Goal: Task Accomplishment & Management: Use online tool/utility

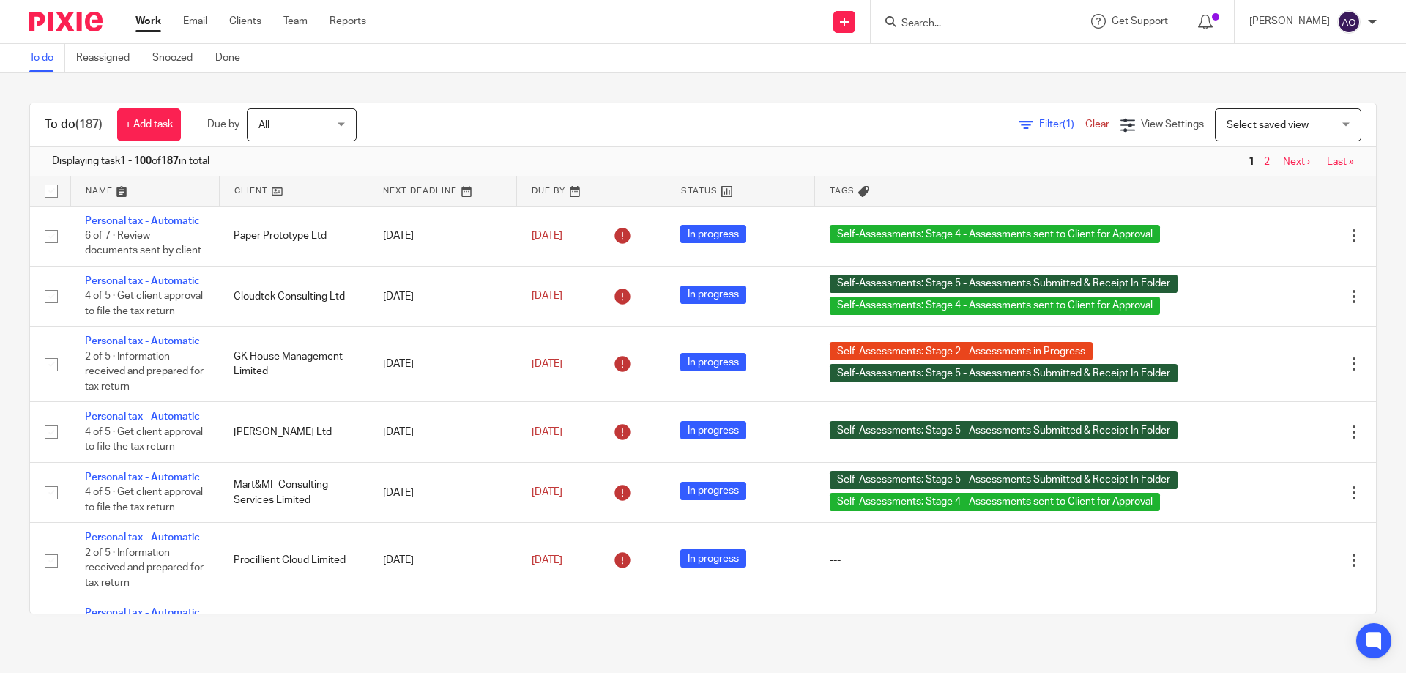
click at [1086, 126] on link "Clear" at bounding box center [1098, 124] width 24 height 10
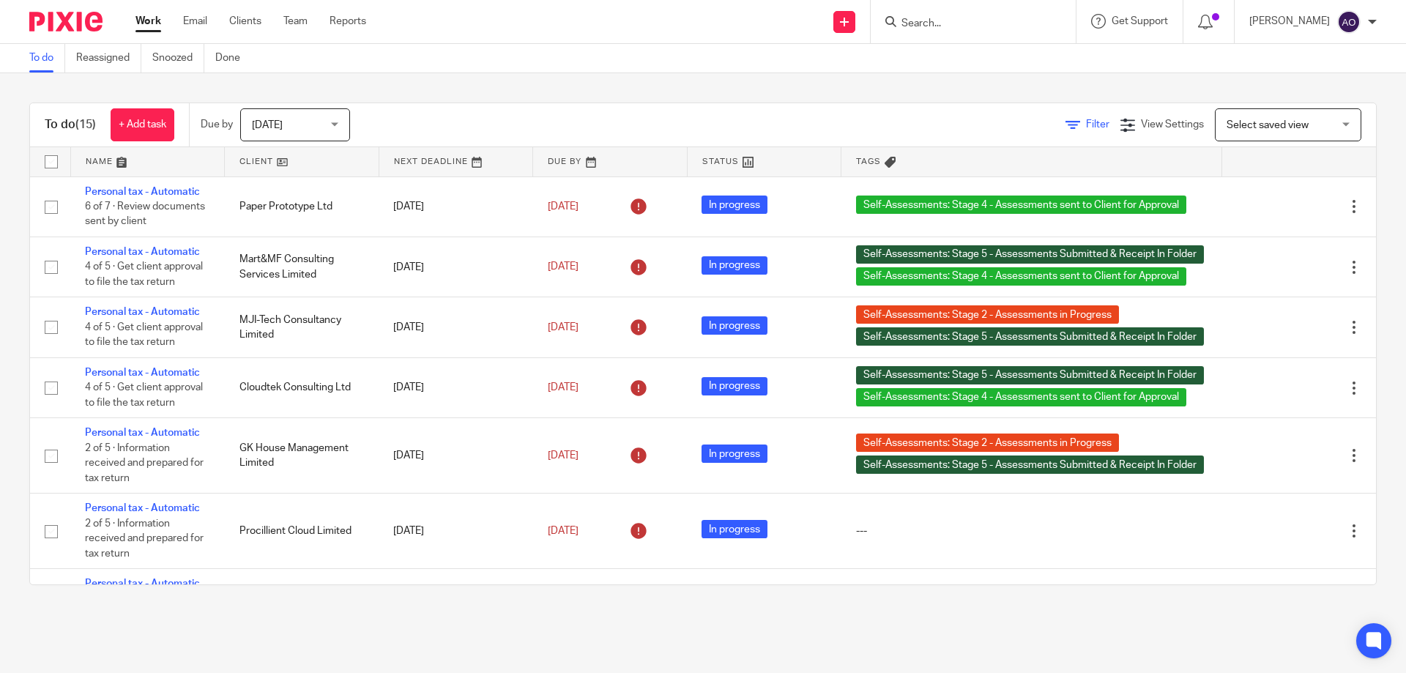
click at [1086, 124] on span "Filter" at bounding box center [1097, 124] width 23 height 10
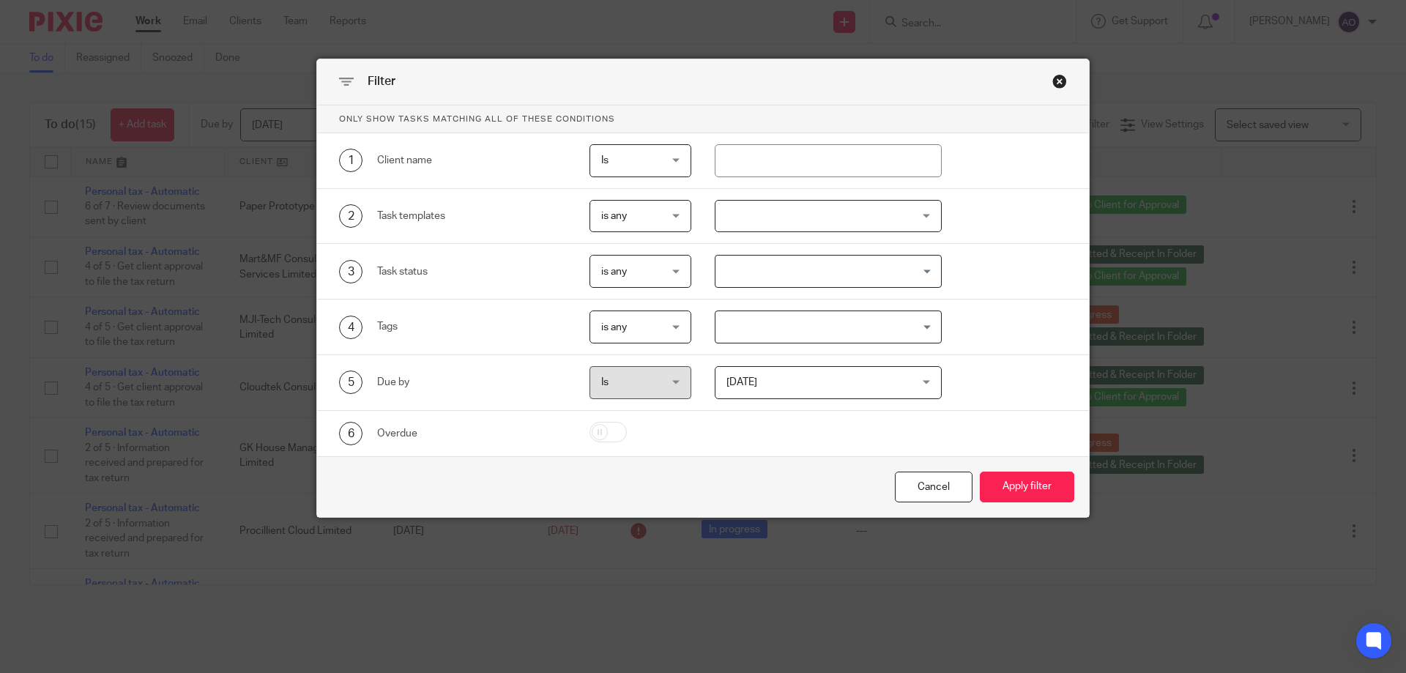
click at [925, 211] on div at bounding box center [829, 216] width 228 height 33
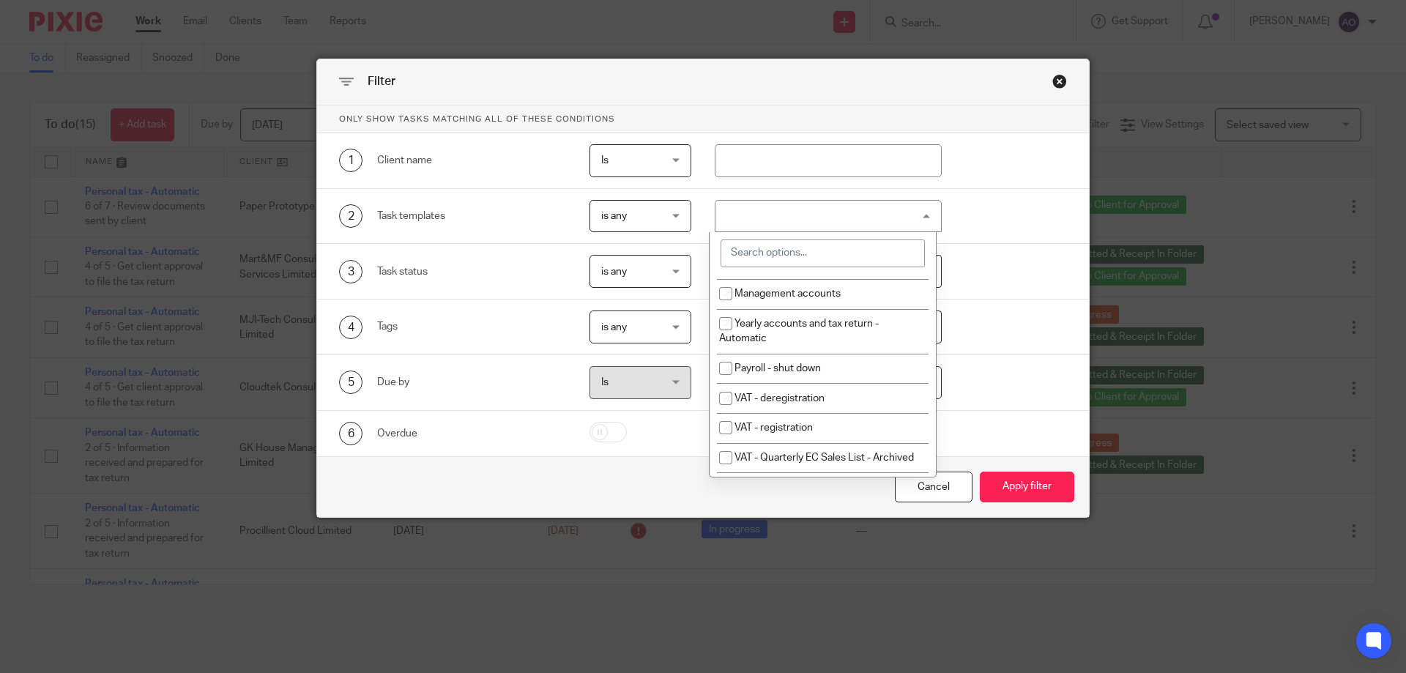
scroll to position [147, 0]
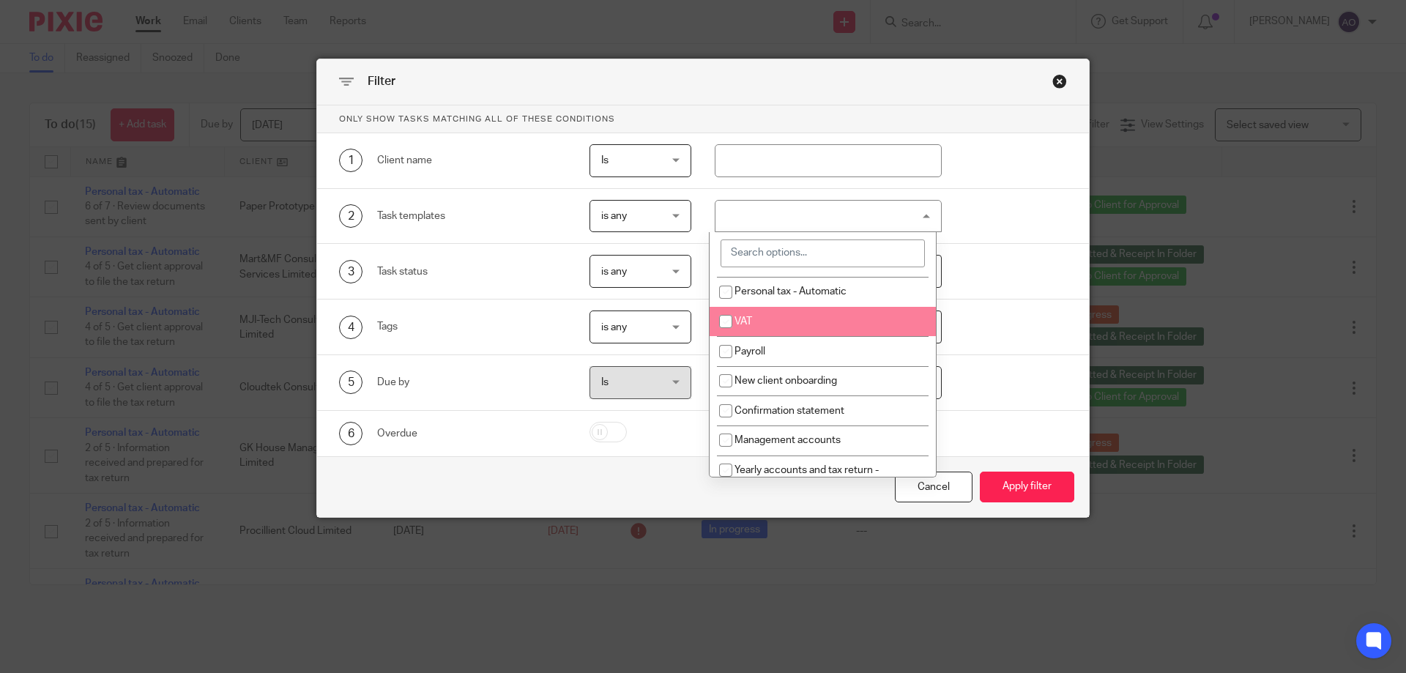
click at [798, 321] on li "VAT" at bounding box center [823, 322] width 226 height 30
checkbox input "true"
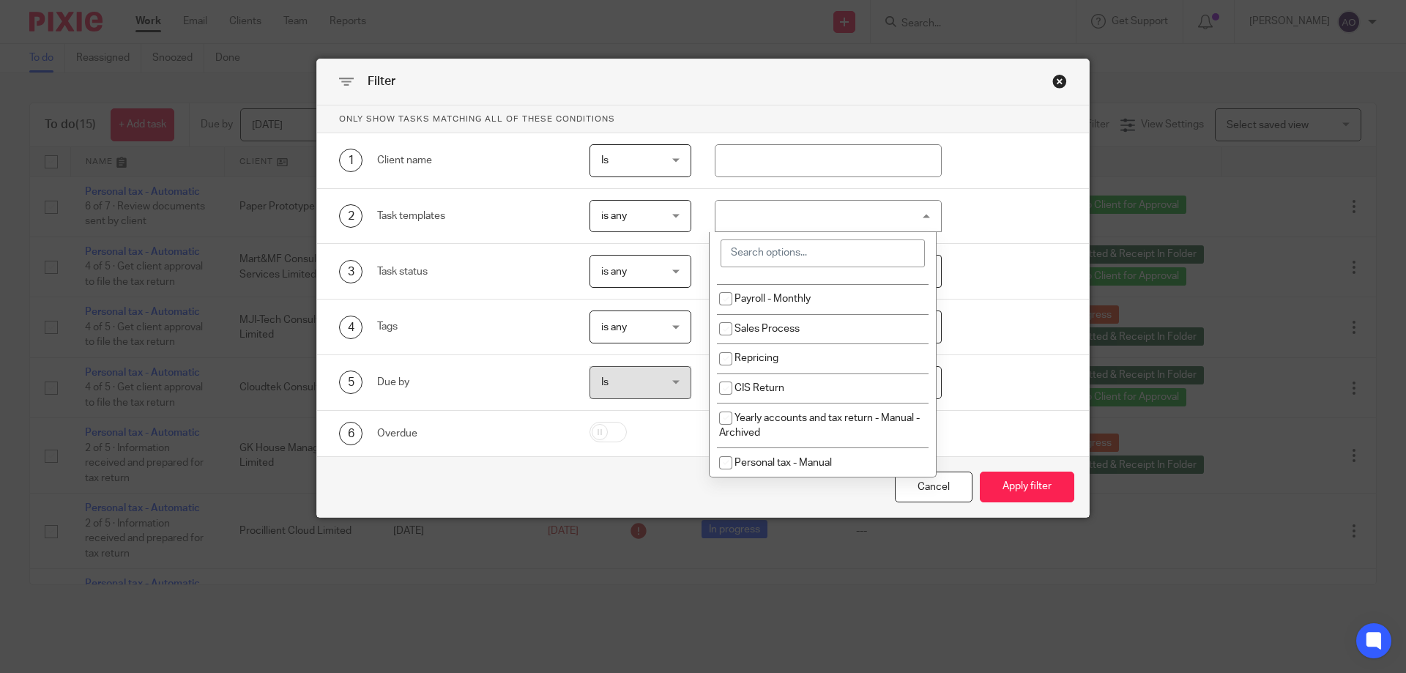
scroll to position [840, 0]
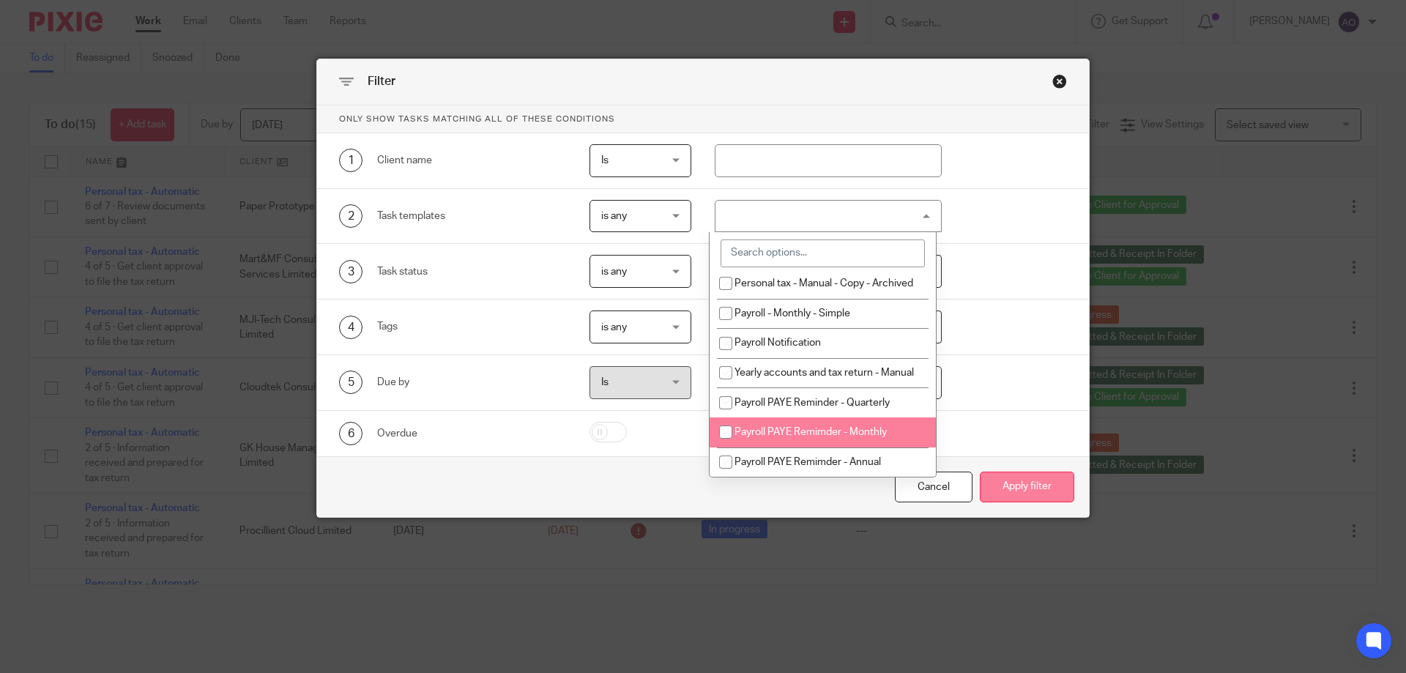
click at [1023, 486] on button "Apply filter" at bounding box center [1027, 487] width 94 height 31
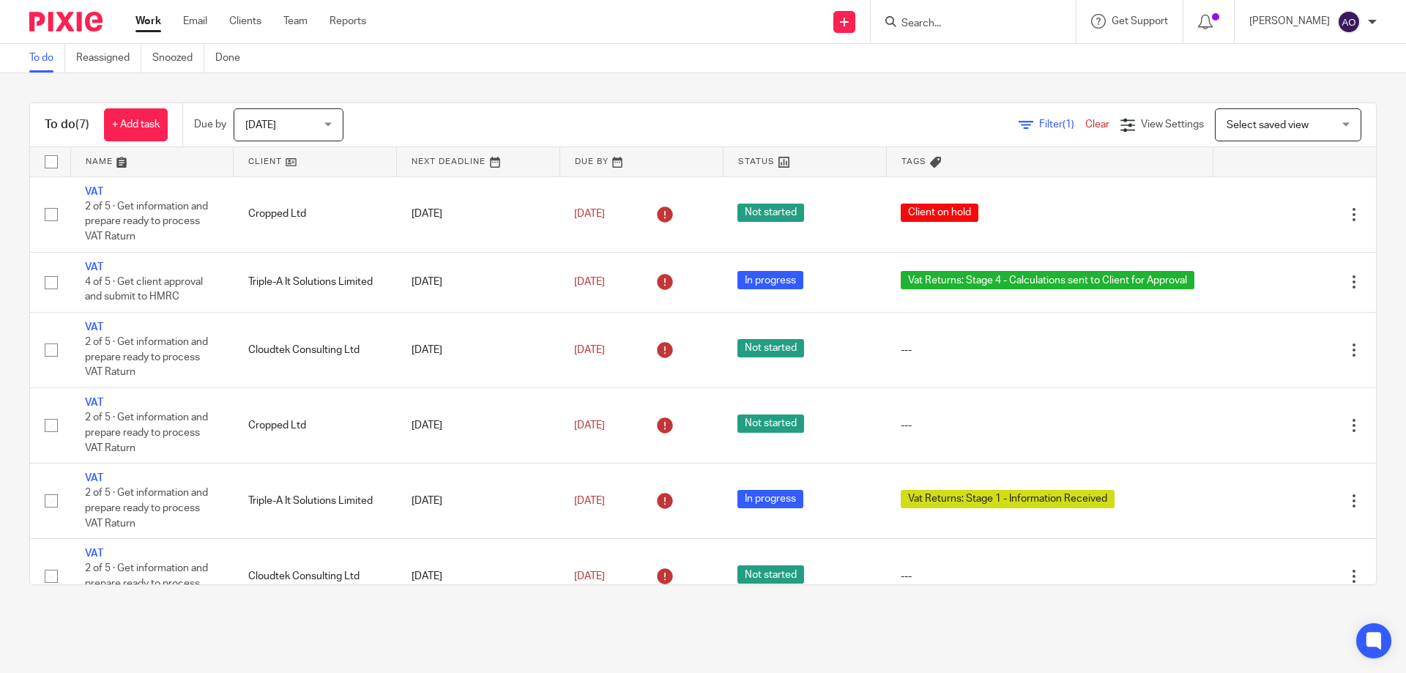
click at [1039, 120] on span "Filter (1)" at bounding box center [1062, 124] width 46 height 10
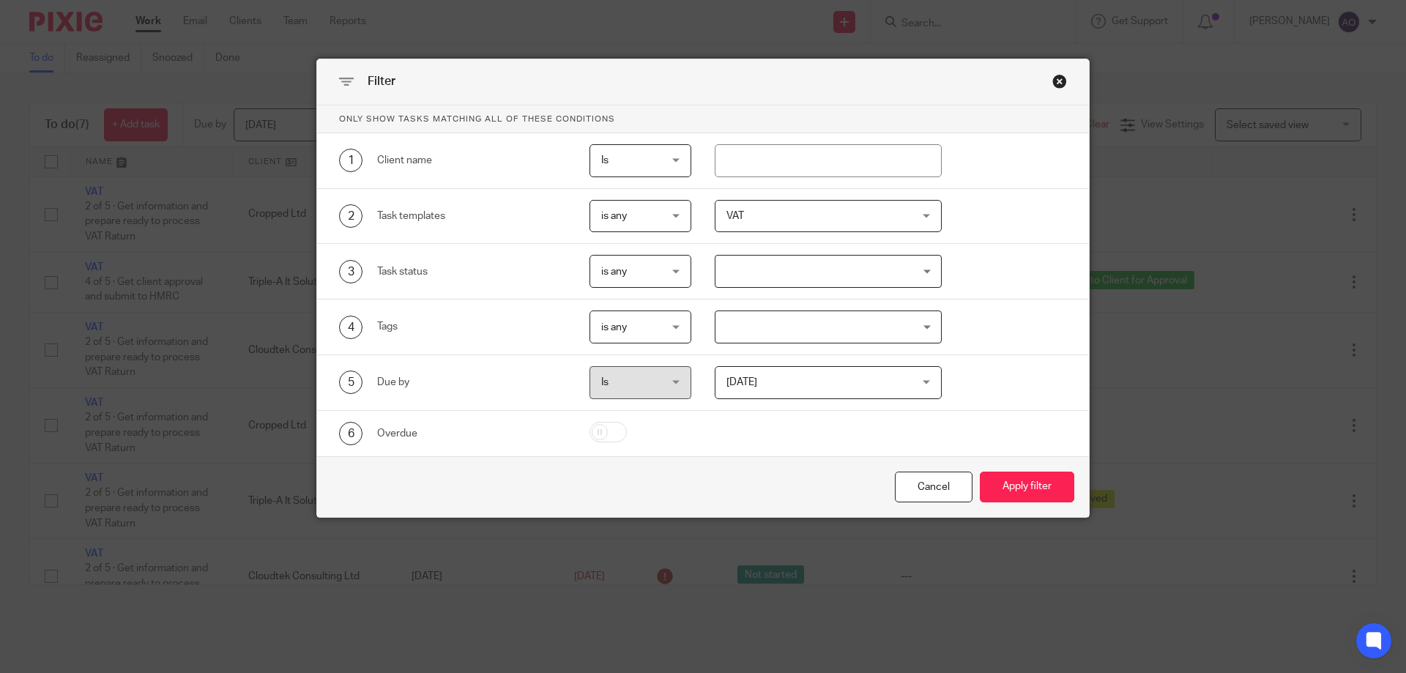
click at [918, 383] on div "Today Today" at bounding box center [829, 382] width 228 height 33
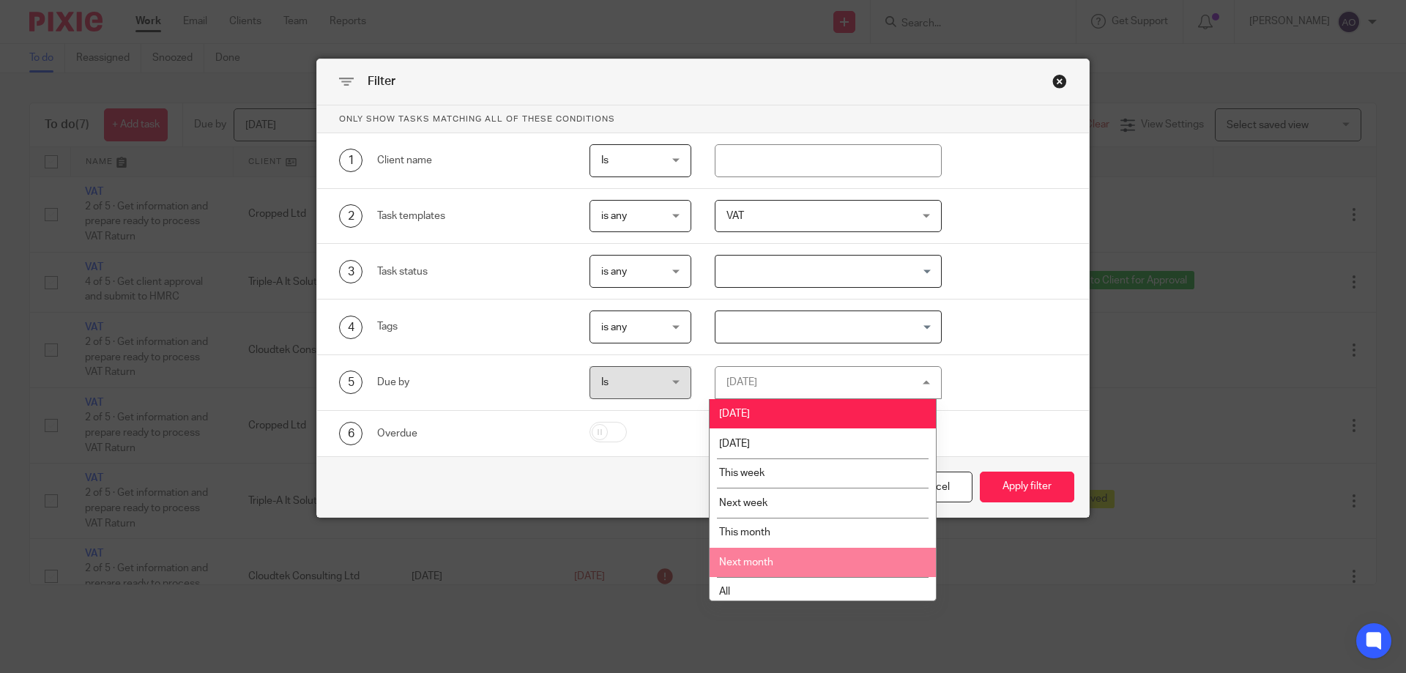
click at [790, 555] on li "Next month" at bounding box center [823, 563] width 226 height 30
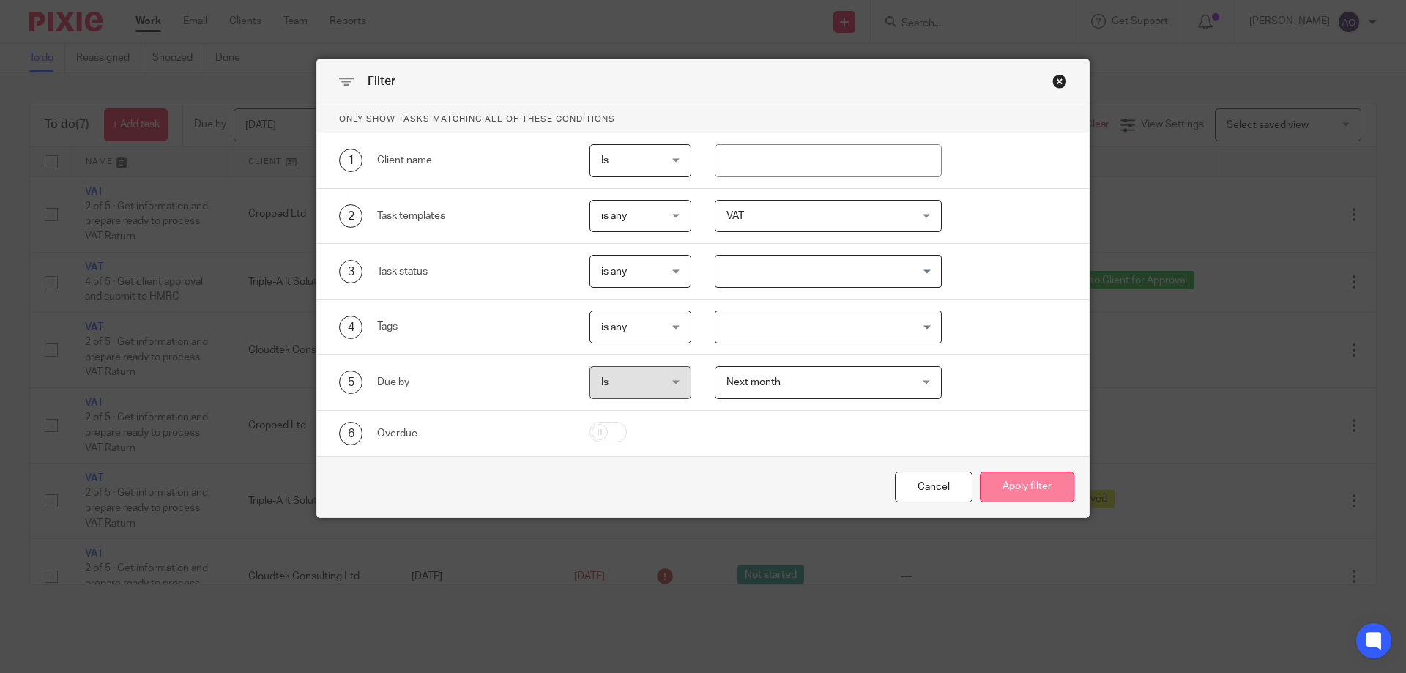
click at [1000, 480] on button "Apply filter" at bounding box center [1027, 487] width 94 height 31
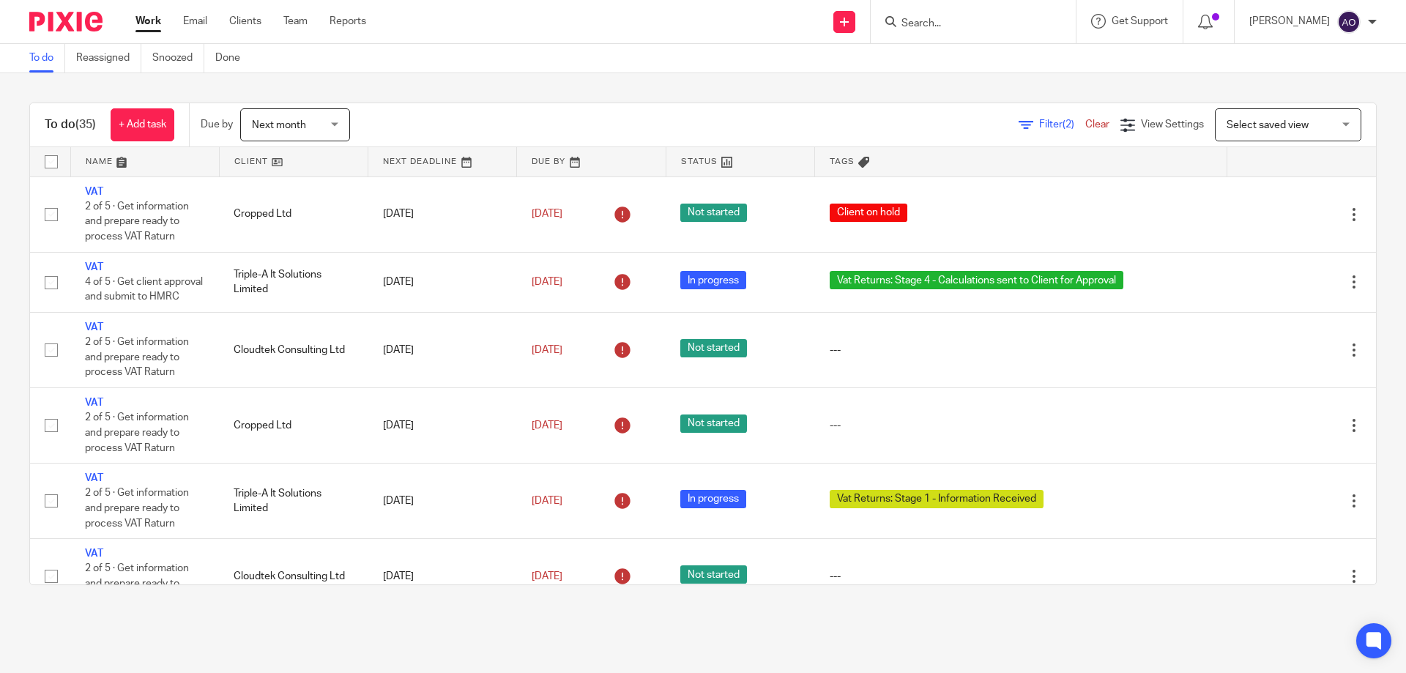
click at [281, 161] on link at bounding box center [294, 161] width 148 height 29
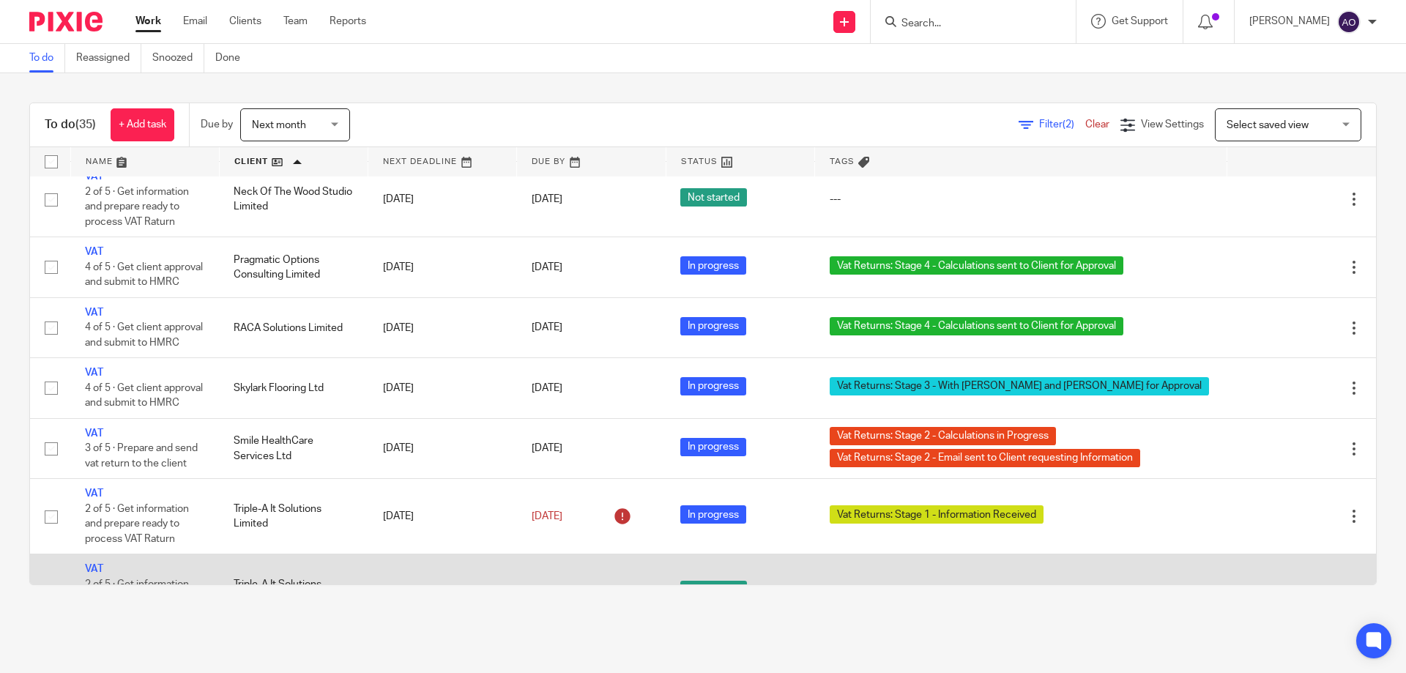
scroll to position [1685, 0]
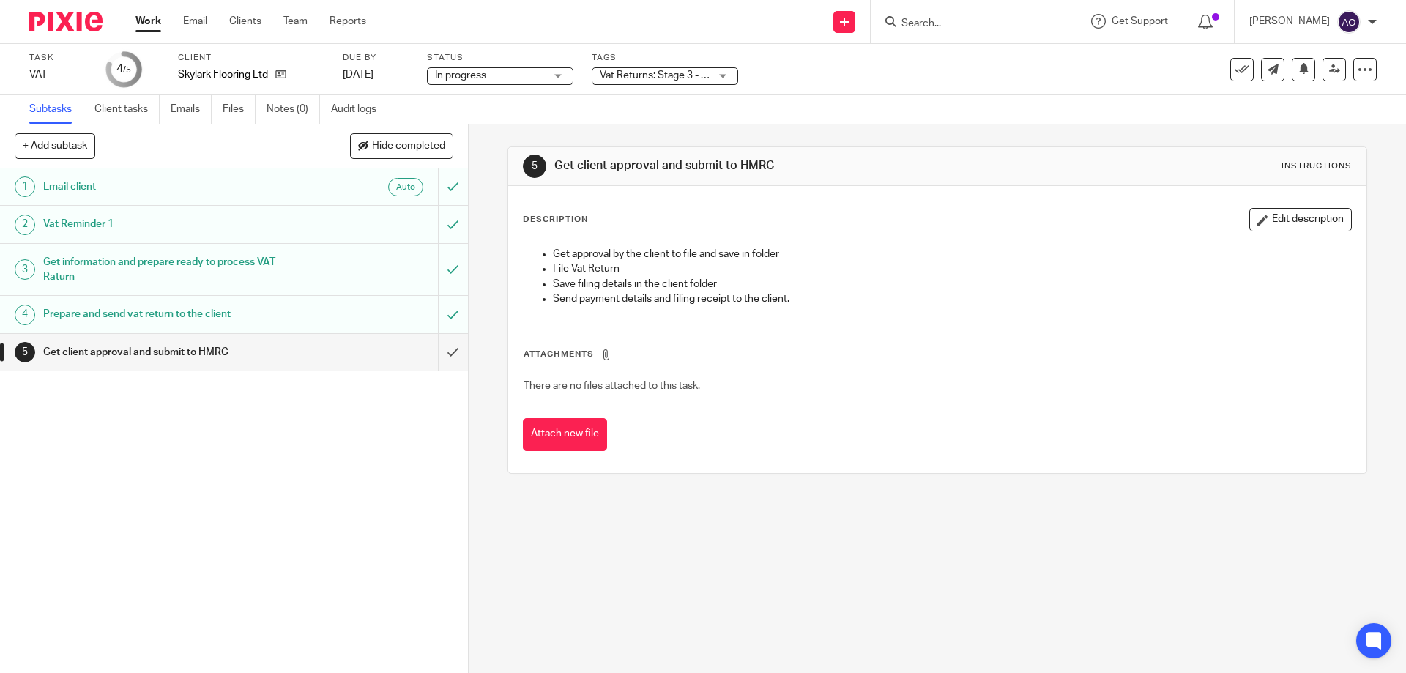
click at [723, 74] on div "Vat Returns: Stage 3 - With [PERSON_NAME] and [PERSON_NAME] for Approval" at bounding box center [665, 76] width 147 height 18
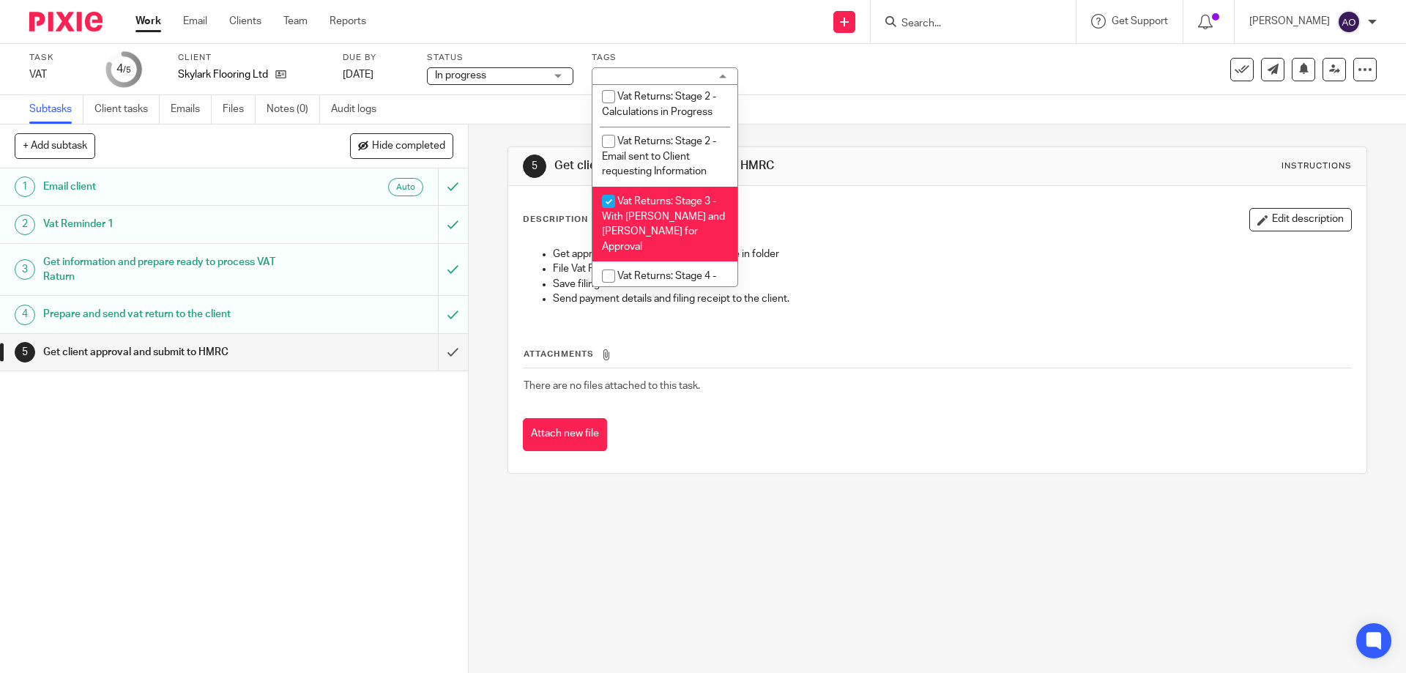
scroll to position [926, 0]
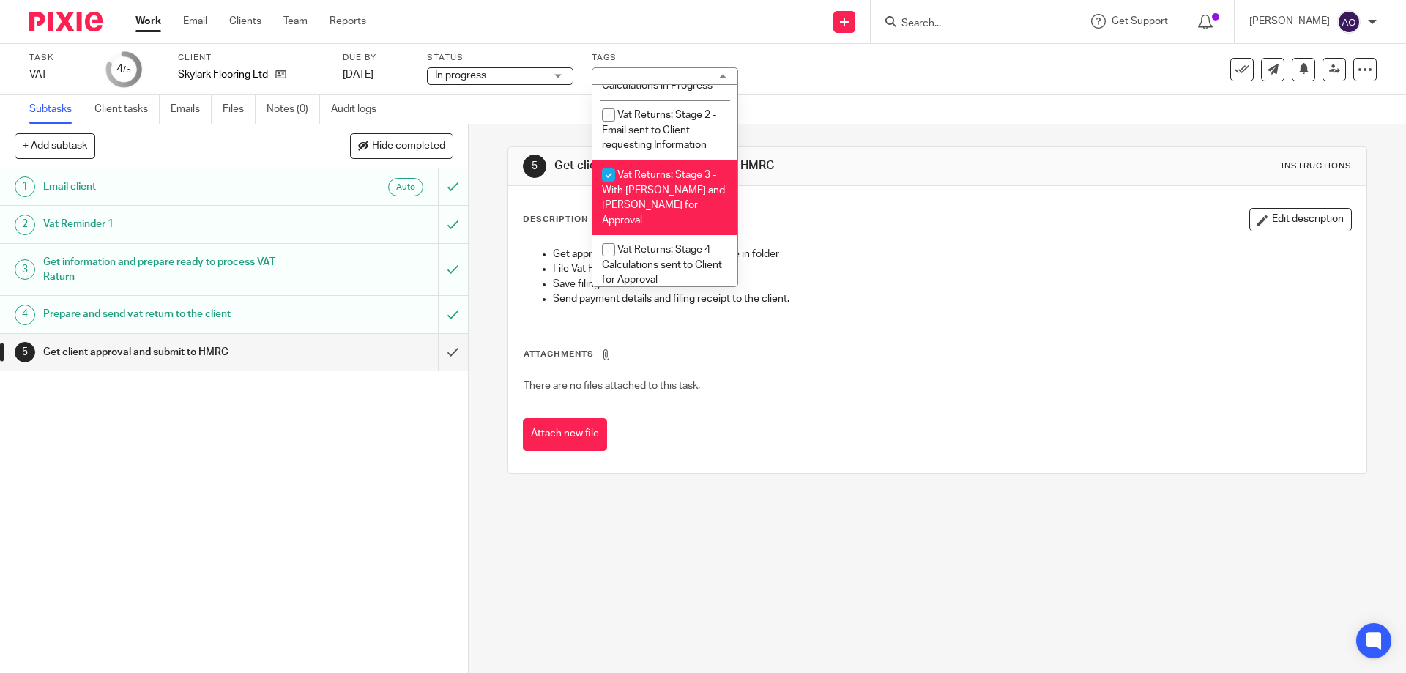
click at [609, 173] on input "checkbox" at bounding box center [609, 175] width 28 height 28
checkbox input "false"
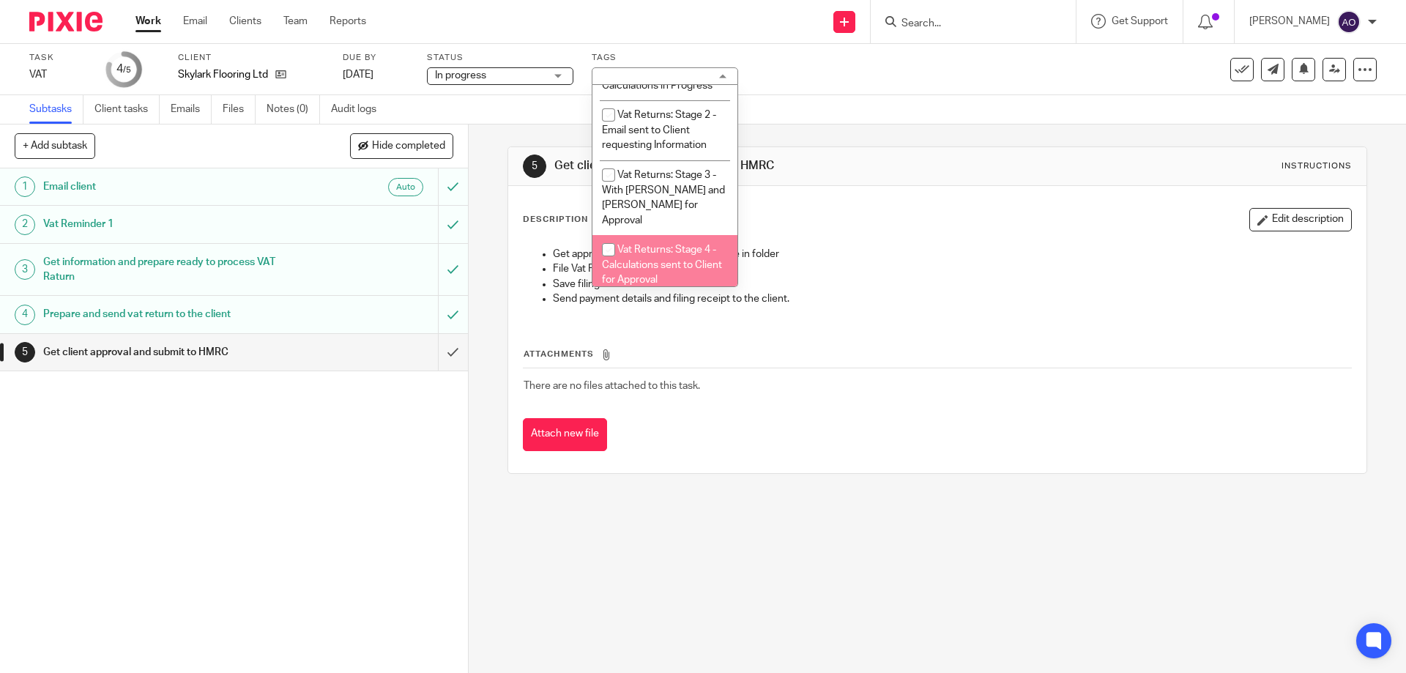
click at [606, 236] on input "checkbox" at bounding box center [609, 250] width 28 height 28
checkbox input "true"
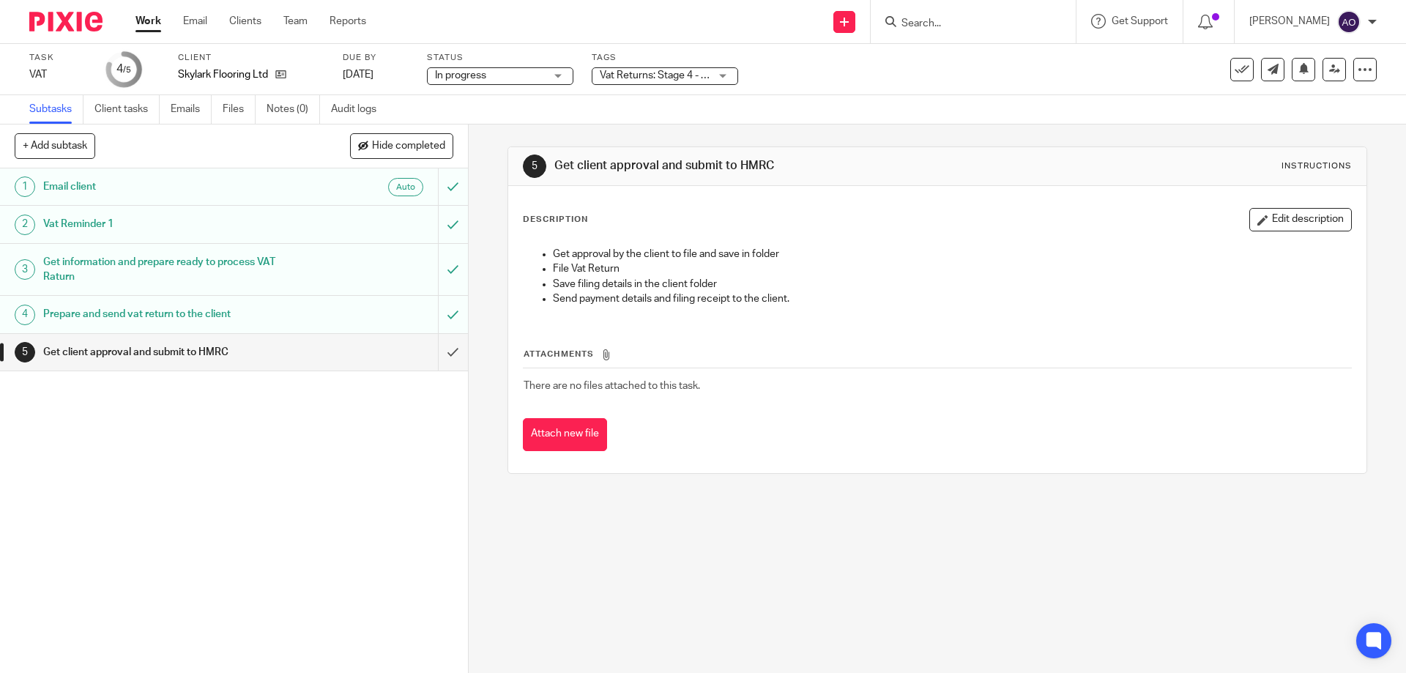
click at [418, 468] on div "1 Email client Auto 2 Vat Reminder 1 3 Get information and prepare ready to pro…" at bounding box center [234, 420] width 468 height 505
click at [724, 73] on div "Vat Returns: Stage 3 - With [PERSON_NAME] and [PERSON_NAME] for Approval" at bounding box center [665, 76] width 147 height 18
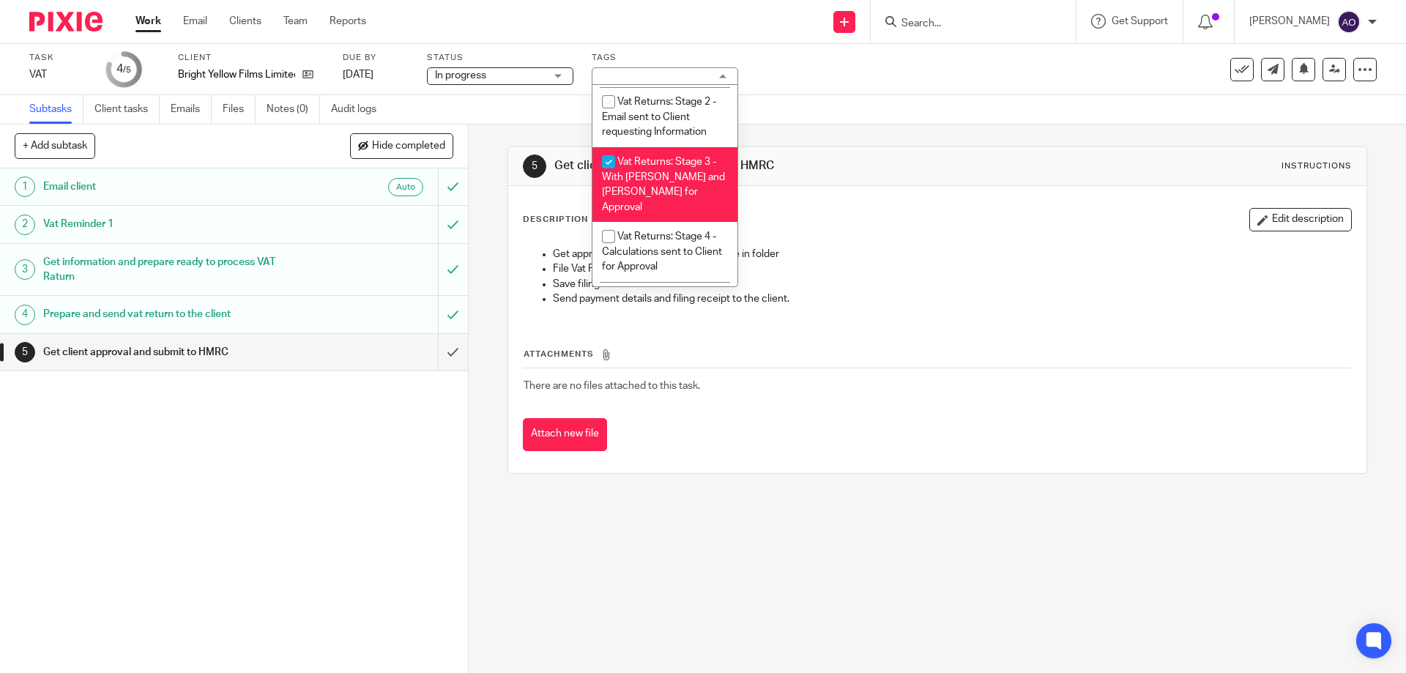
scroll to position [952, 0]
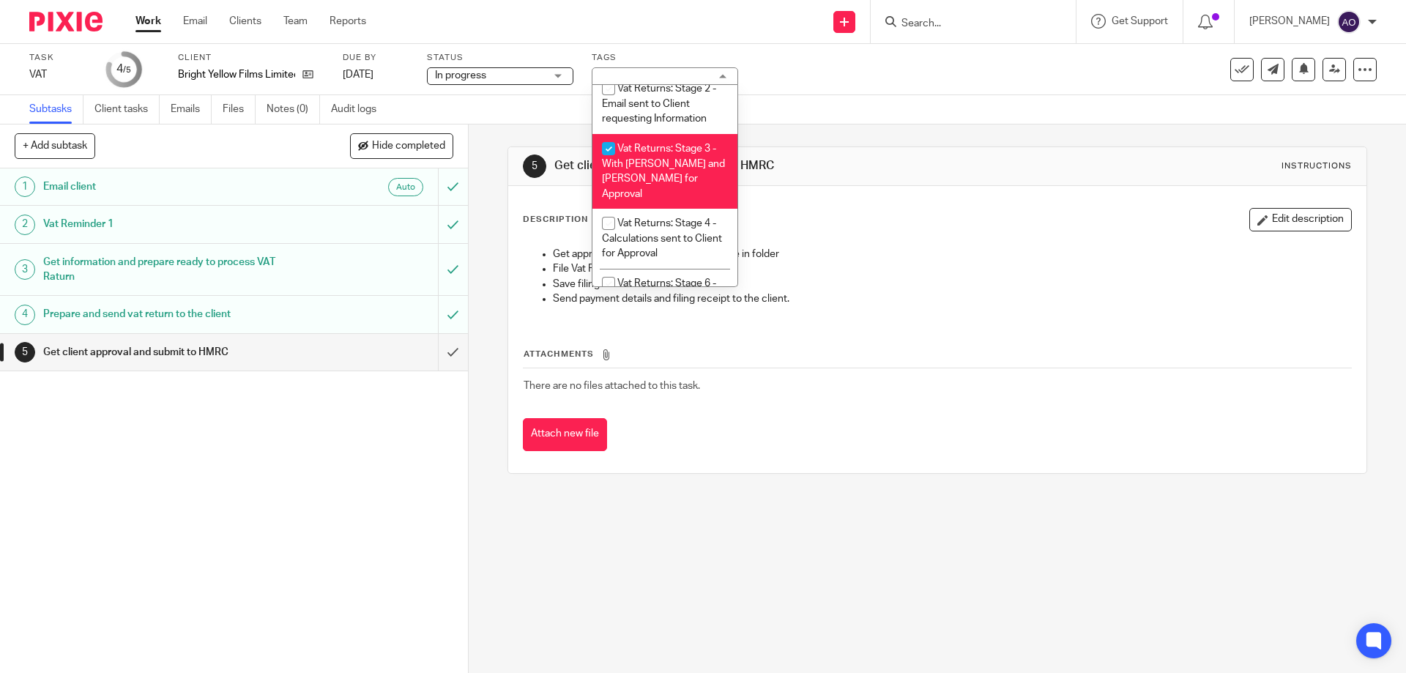
click at [607, 148] on input "checkbox" at bounding box center [609, 149] width 28 height 28
checkbox input "false"
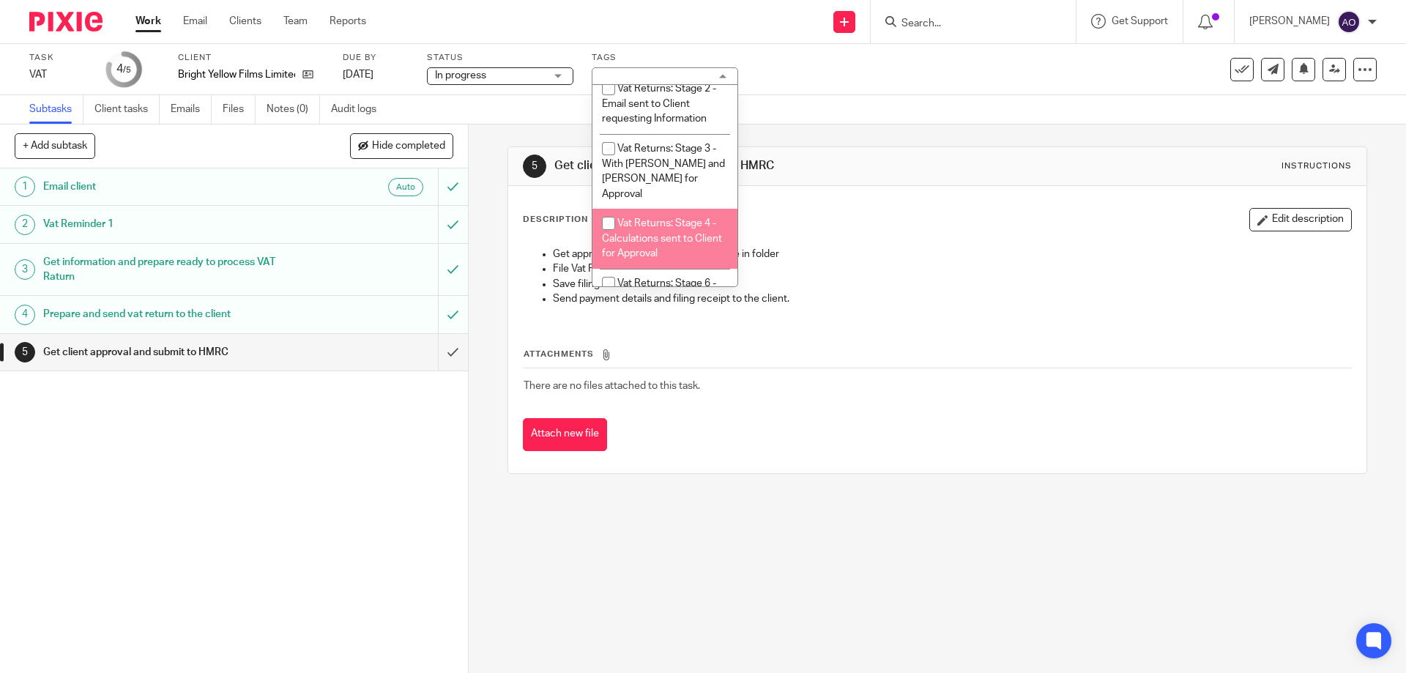
click at [607, 210] on input "checkbox" at bounding box center [609, 224] width 28 height 28
checkbox input "true"
drag, startPoint x: 355, startPoint y: 463, endPoint x: 399, endPoint y: 436, distance: 51.6
click at [355, 464] on div "1 Email client Auto 2 Vat Reminder 1 3 Get information and prepare ready to pro…" at bounding box center [234, 420] width 468 height 505
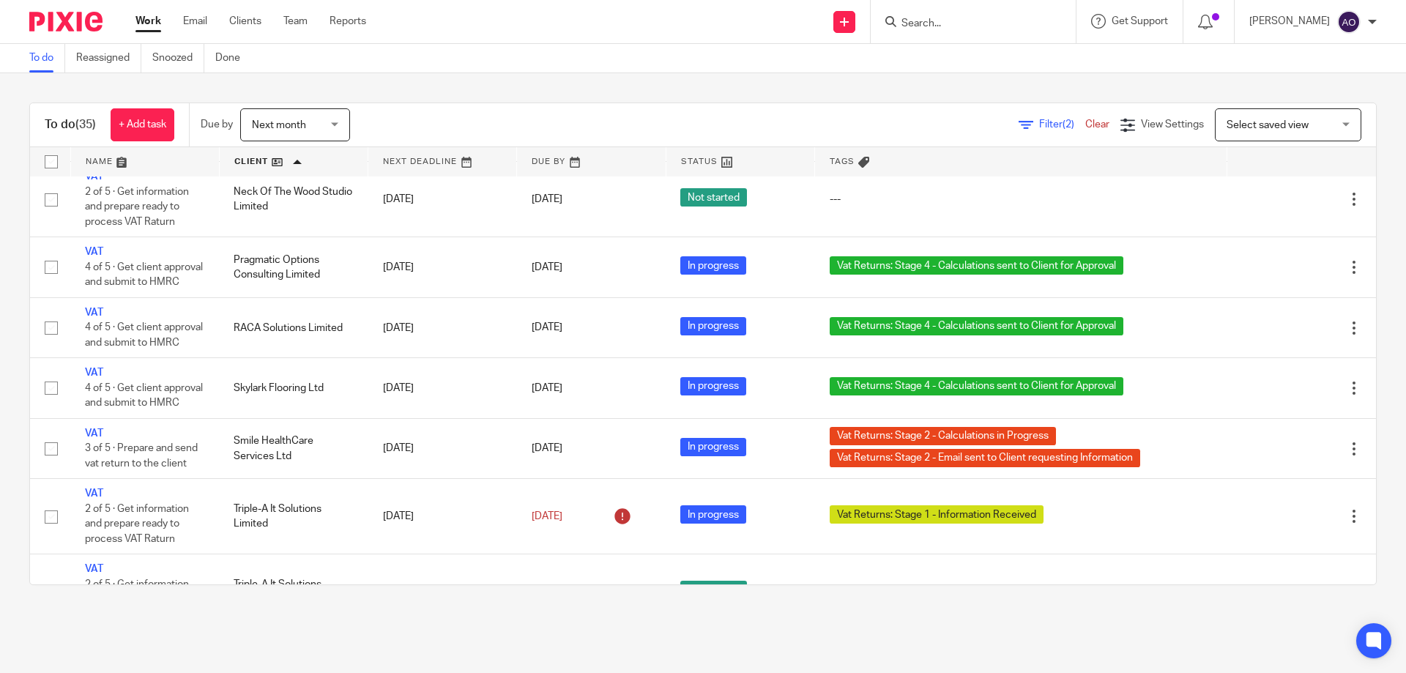
scroll to position [2014, 0]
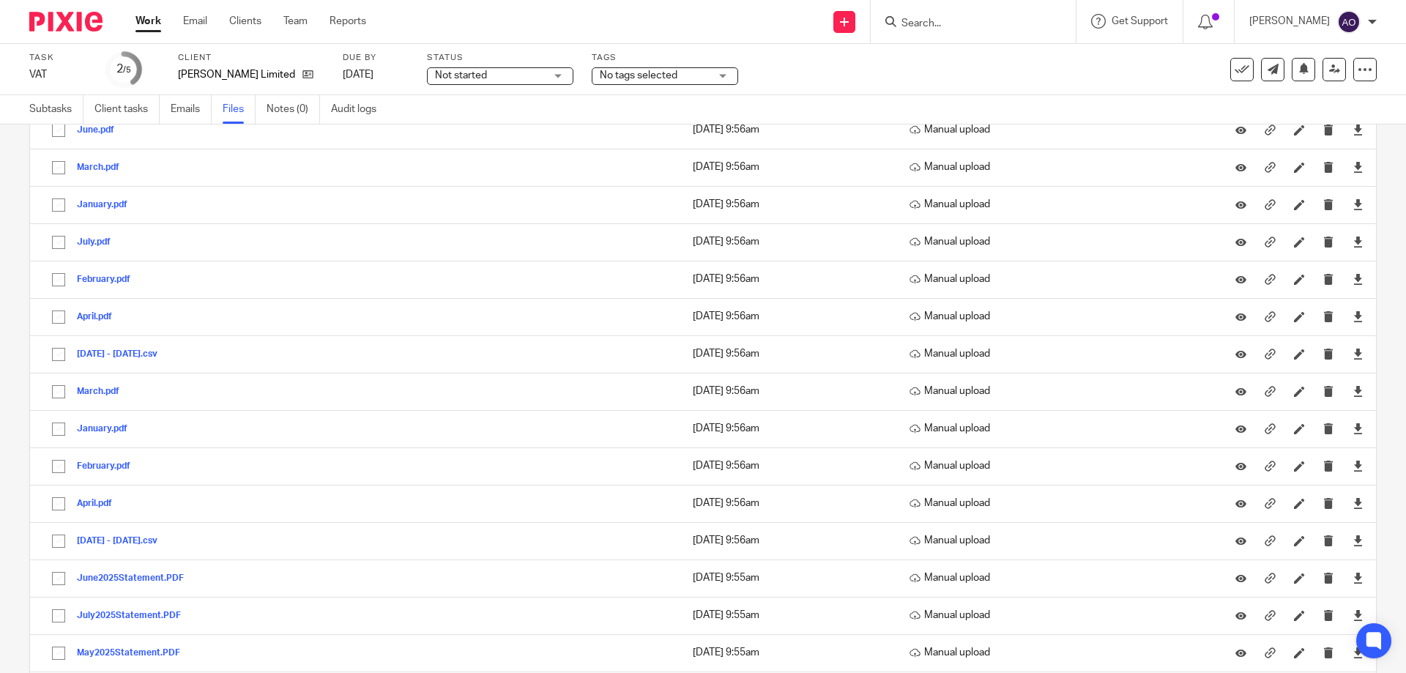
scroll to position [13, 0]
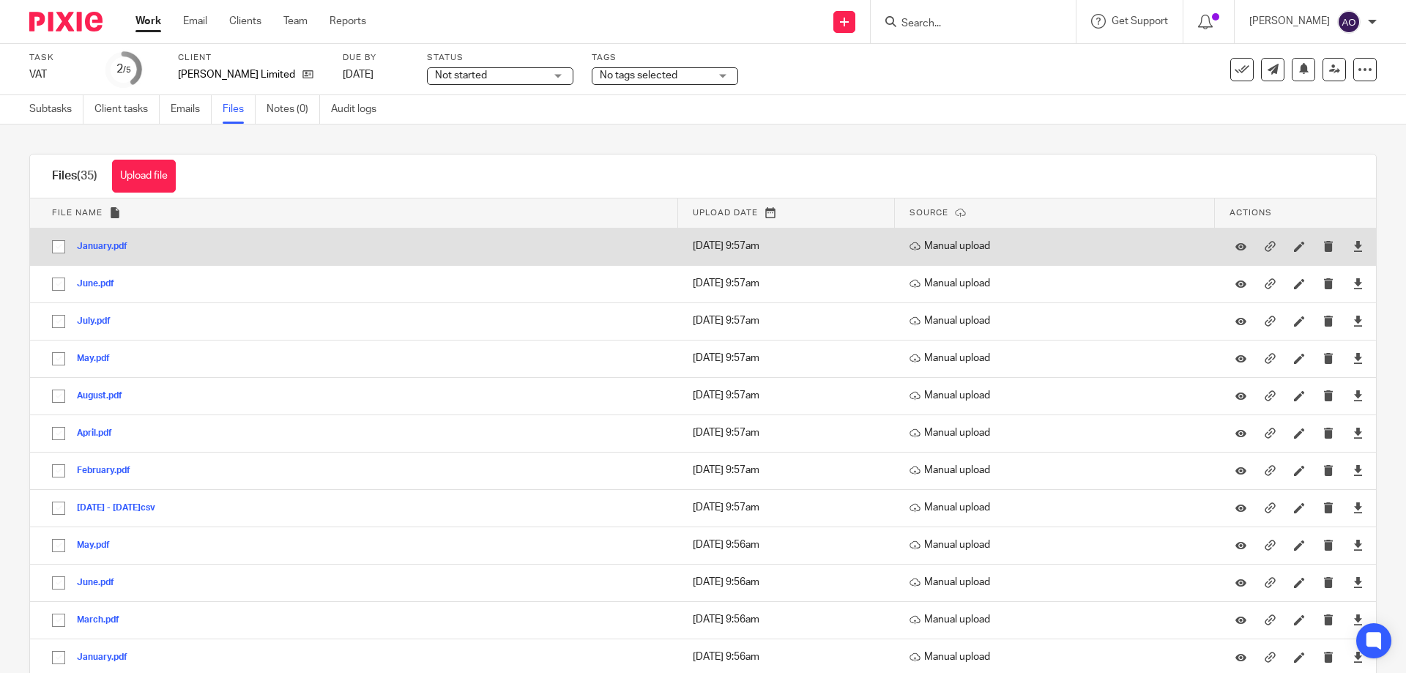
click at [59, 250] on input "checkbox" at bounding box center [59, 247] width 28 height 28
checkbox input "true"
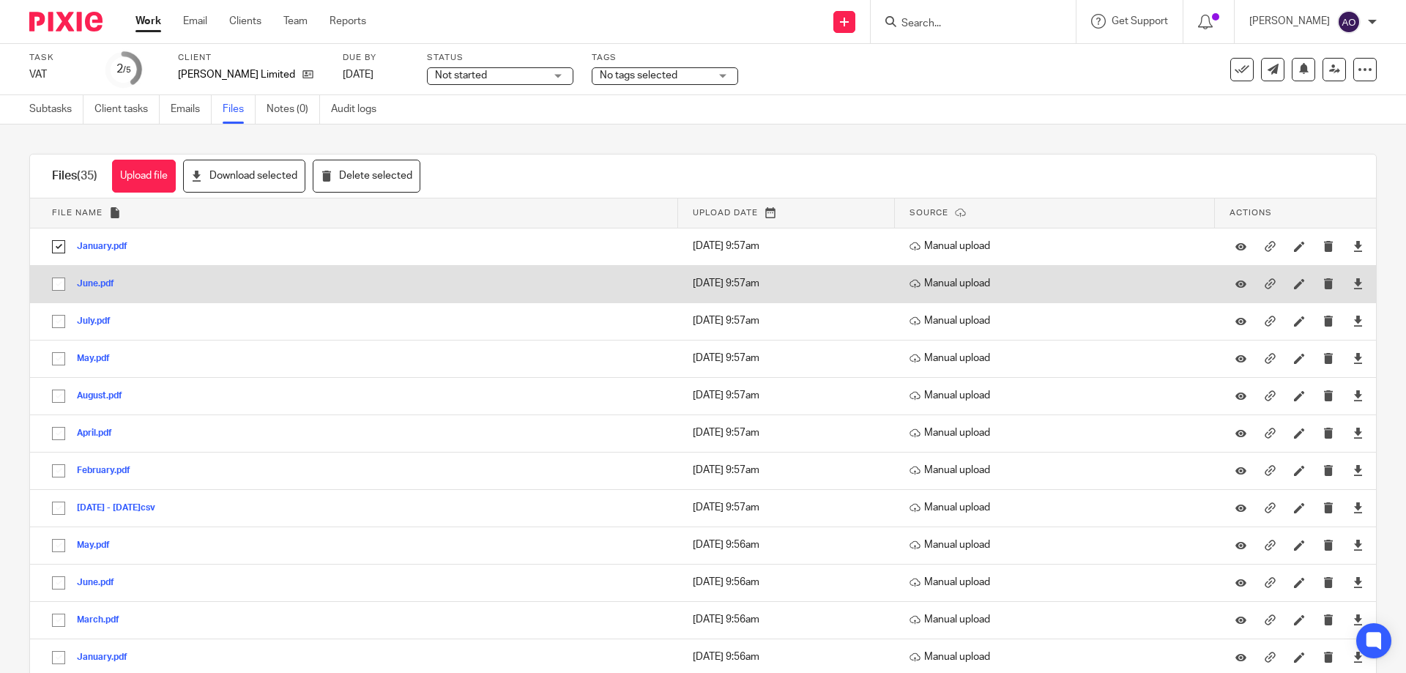
click at [53, 284] on input "checkbox" at bounding box center [59, 284] width 28 height 28
checkbox input "true"
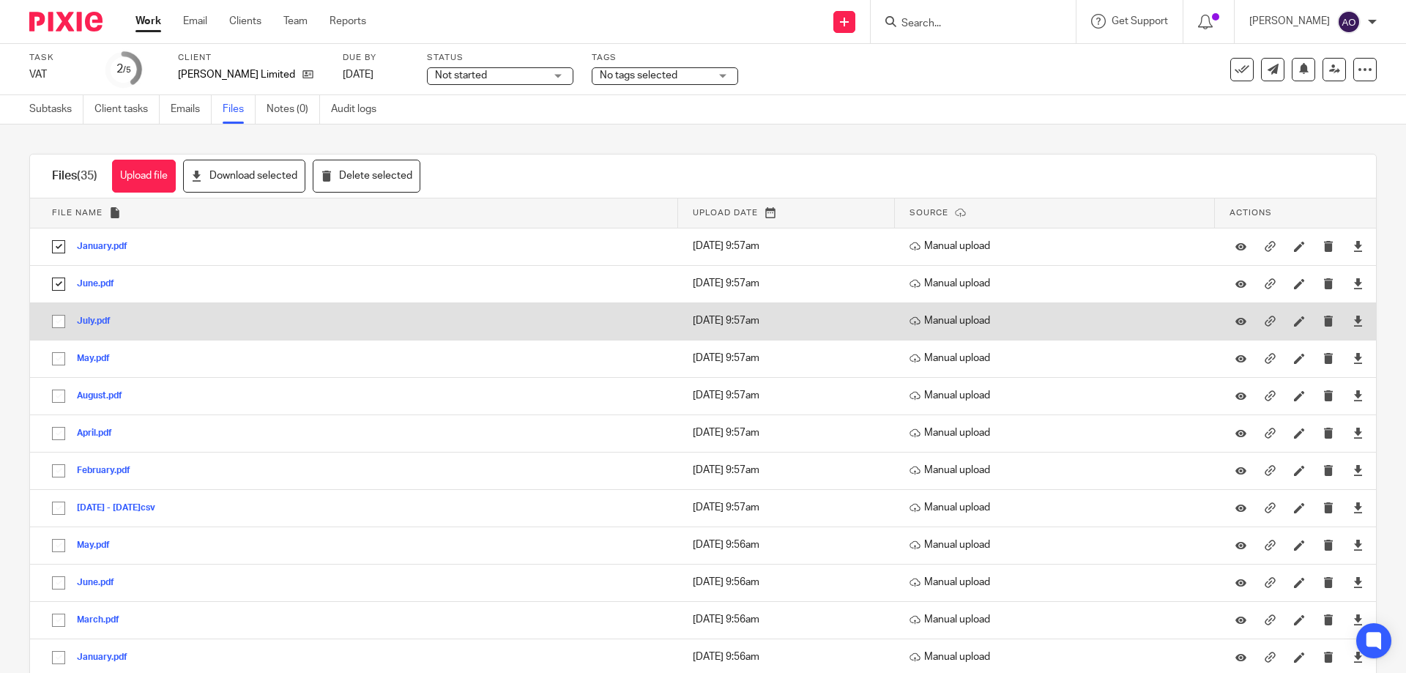
click at [55, 319] on input "checkbox" at bounding box center [59, 322] width 28 height 28
checkbox input "true"
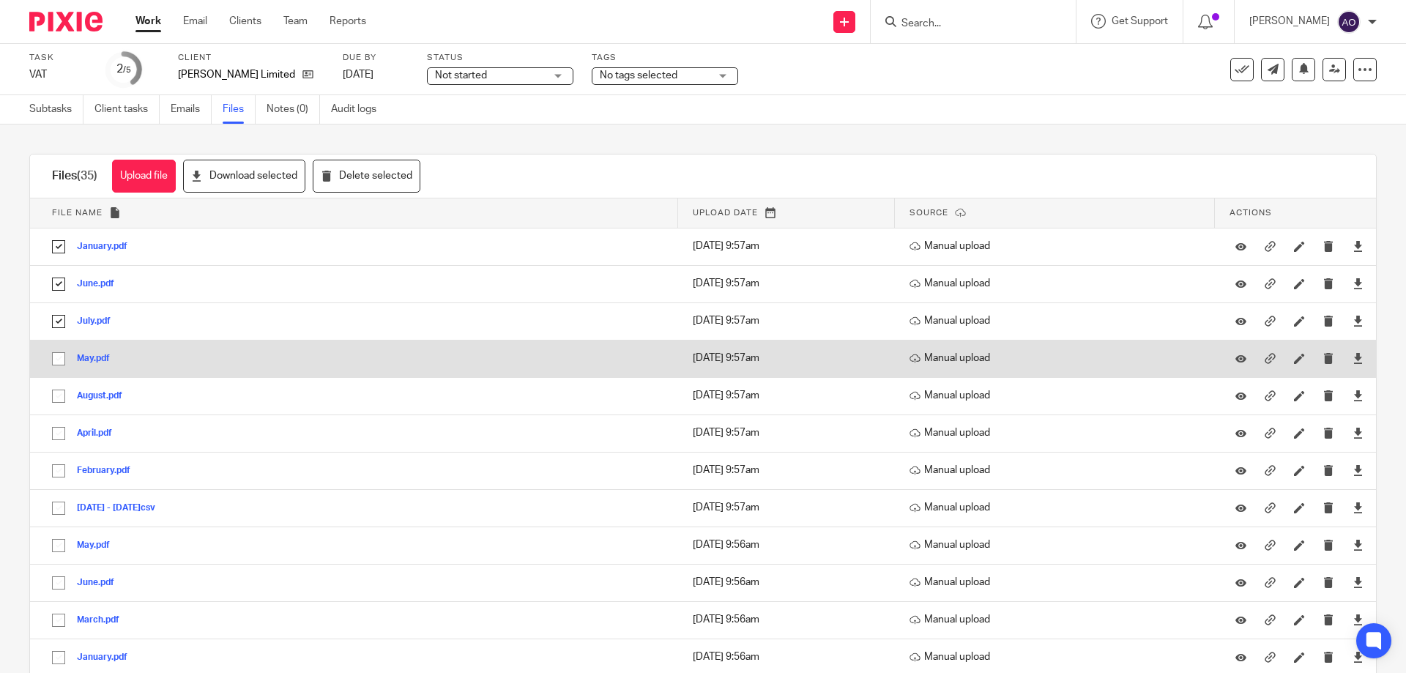
click at [56, 363] on input "checkbox" at bounding box center [59, 359] width 28 height 28
checkbox input "true"
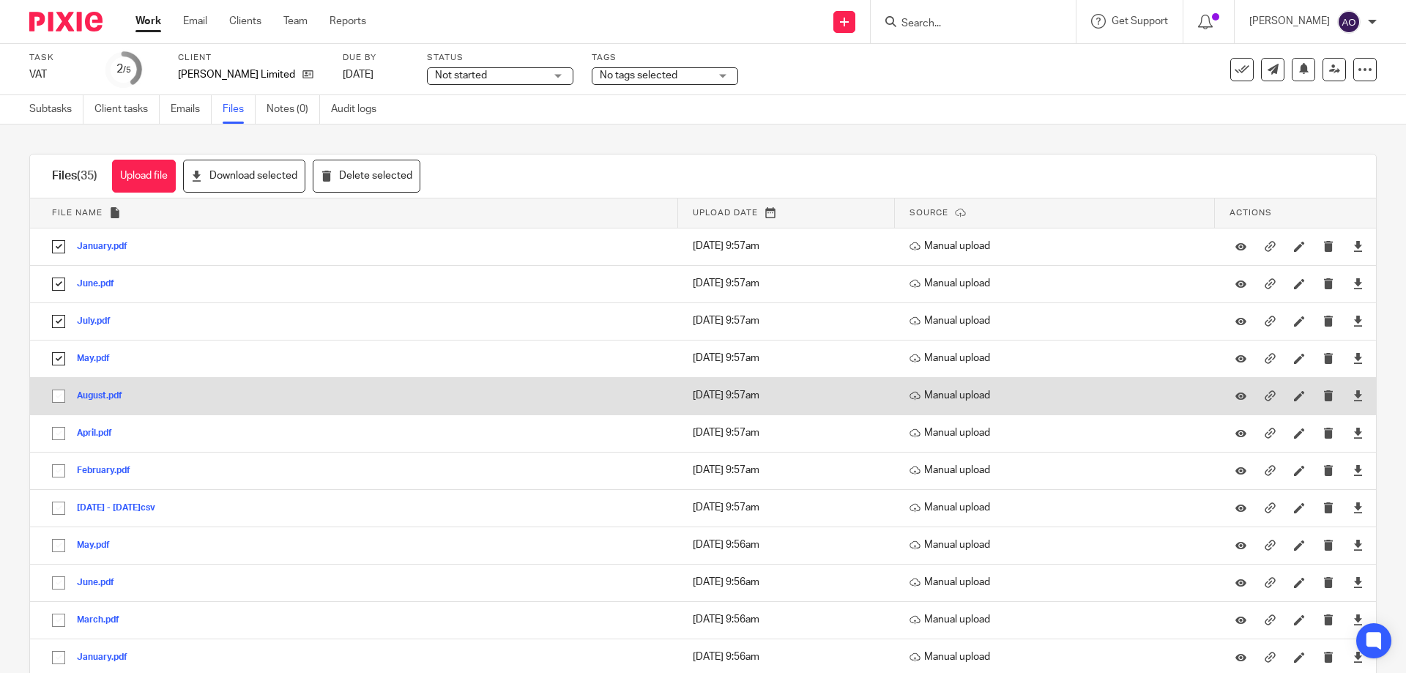
click at [59, 399] on input "checkbox" at bounding box center [59, 396] width 28 height 28
checkbox input "true"
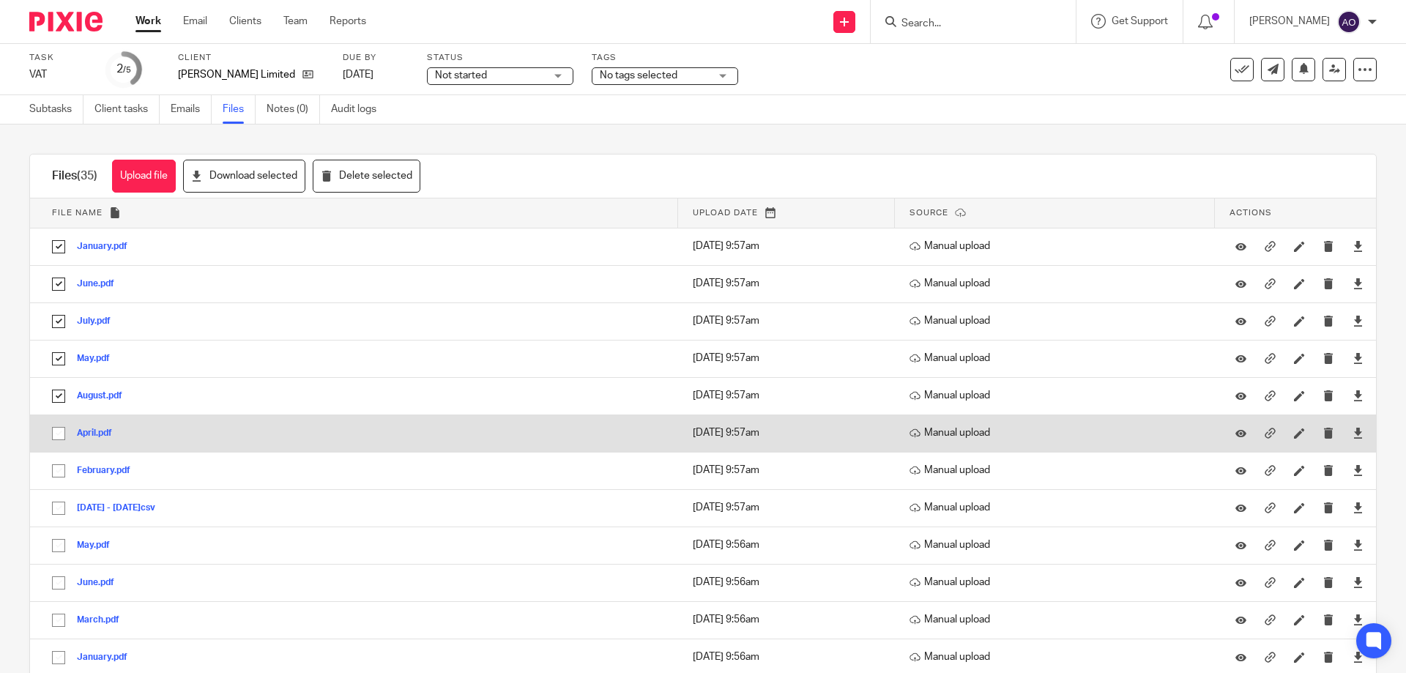
click at [56, 431] on input "checkbox" at bounding box center [59, 434] width 28 height 28
checkbox input "true"
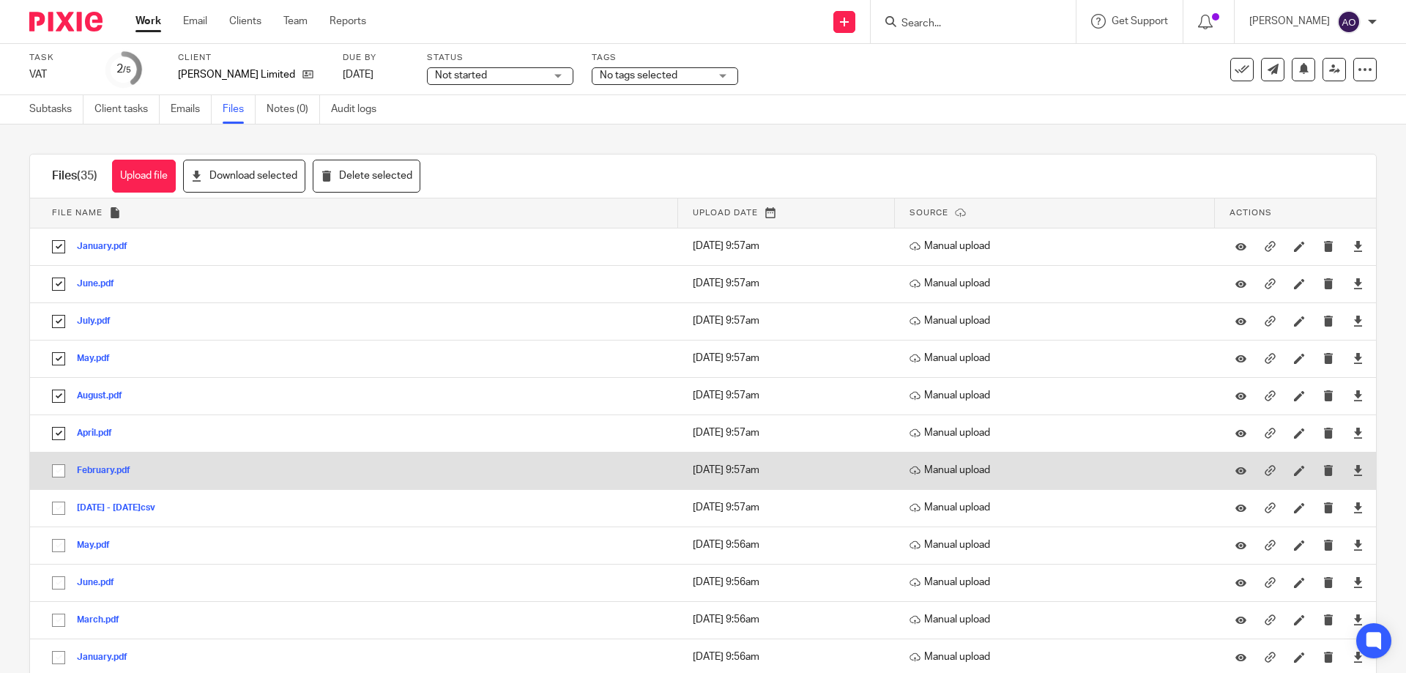
click at [59, 472] on input "checkbox" at bounding box center [59, 471] width 28 height 28
checkbox input "true"
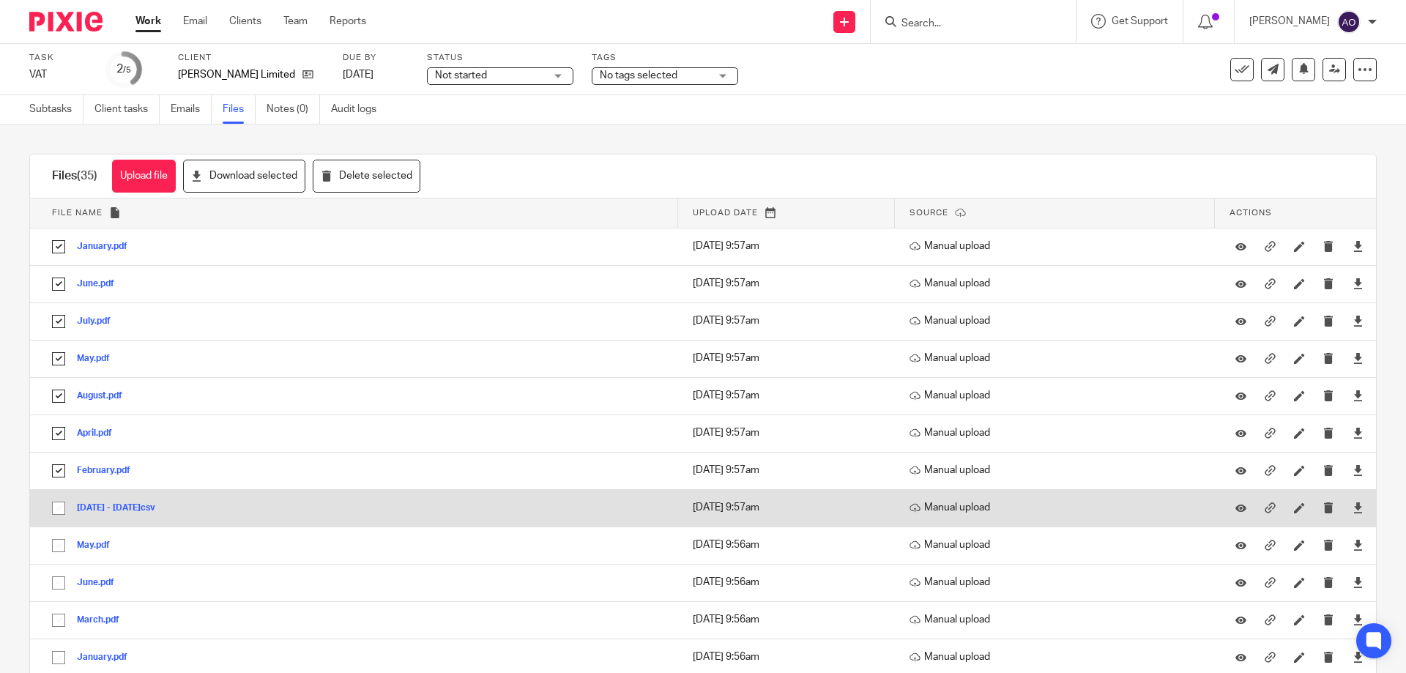
click at [54, 508] on input "checkbox" at bounding box center [59, 508] width 28 height 28
checkbox input "true"
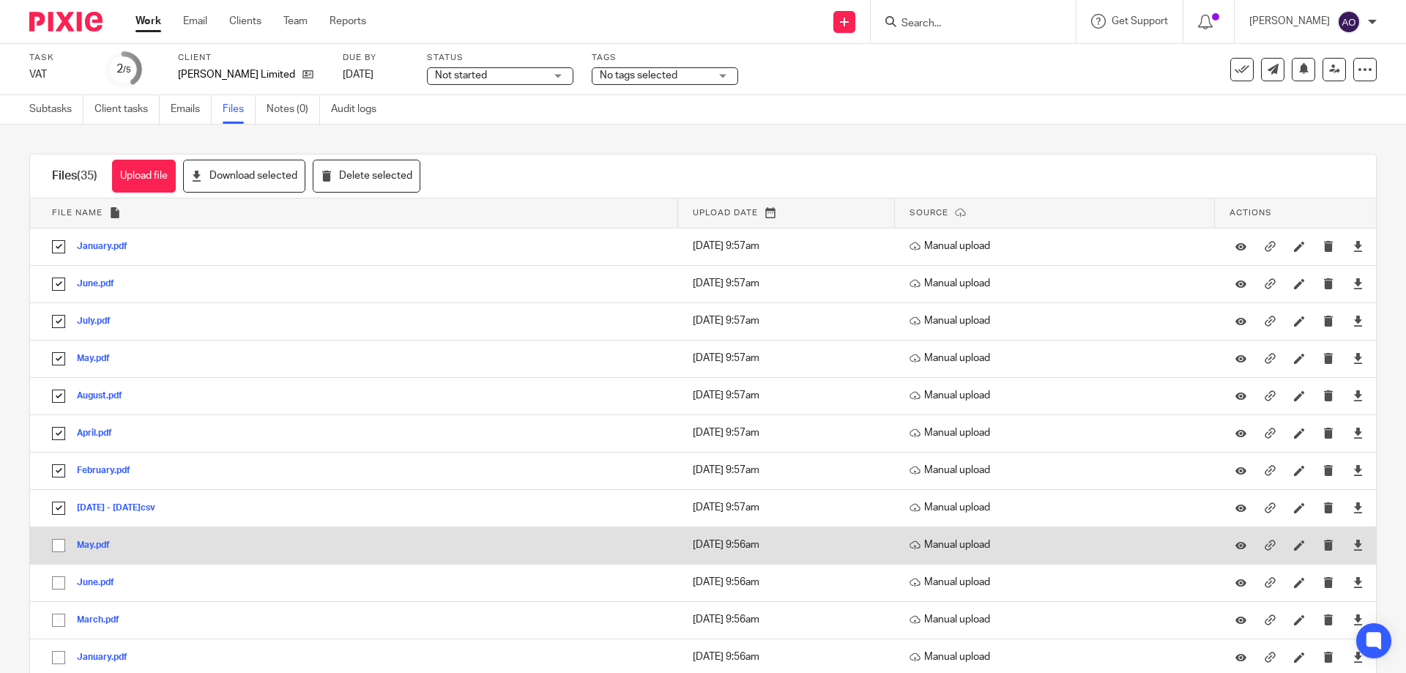
click at [59, 542] on input "checkbox" at bounding box center [59, 546] width 28 height 28
checkbox input "true"
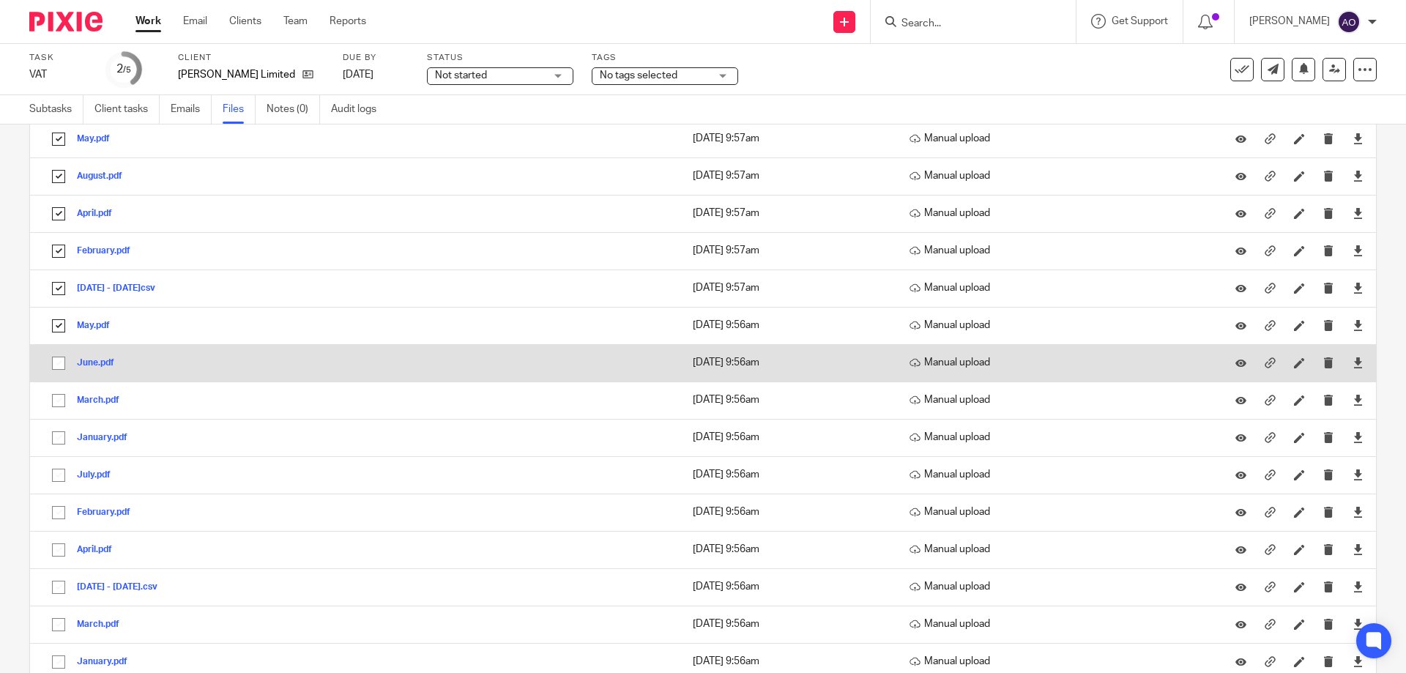
scroll to position [366, 0]
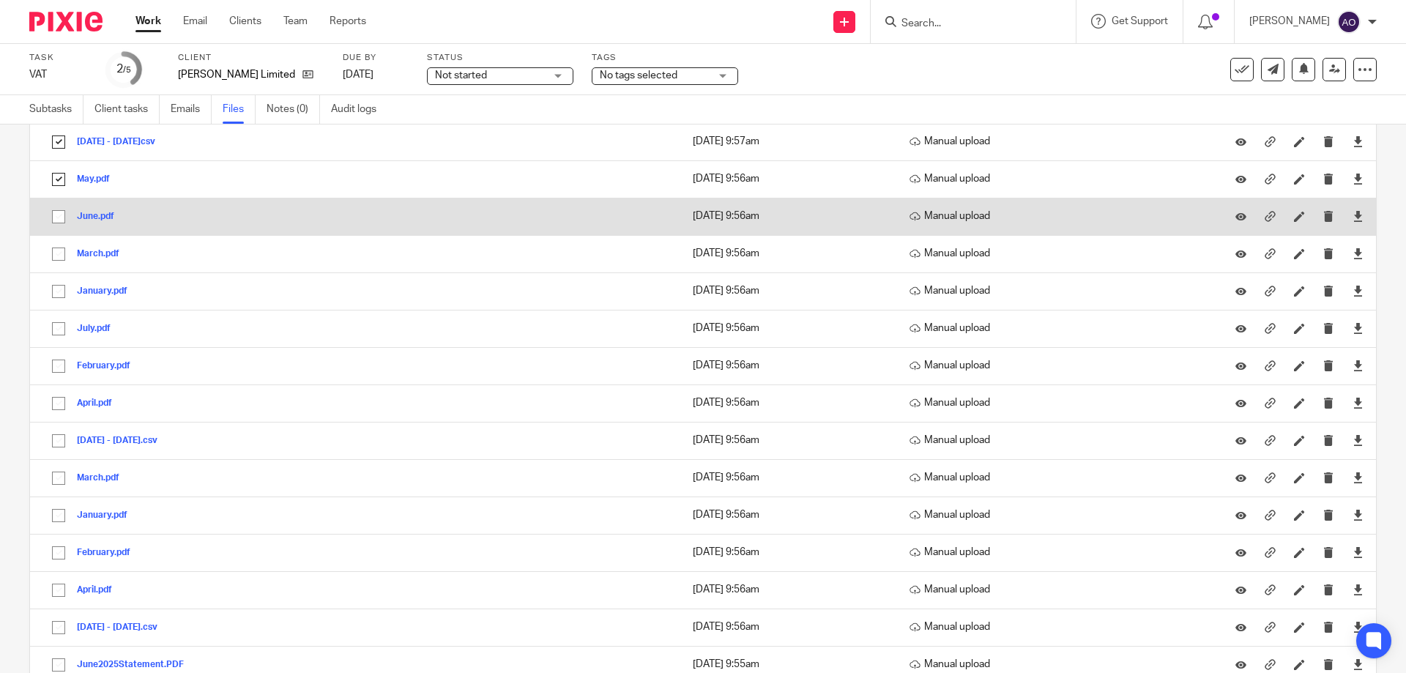
click at [60, 221] on input "checkbox" at bounding box center [59, 217] width 28 height 28
checkbox input "true"
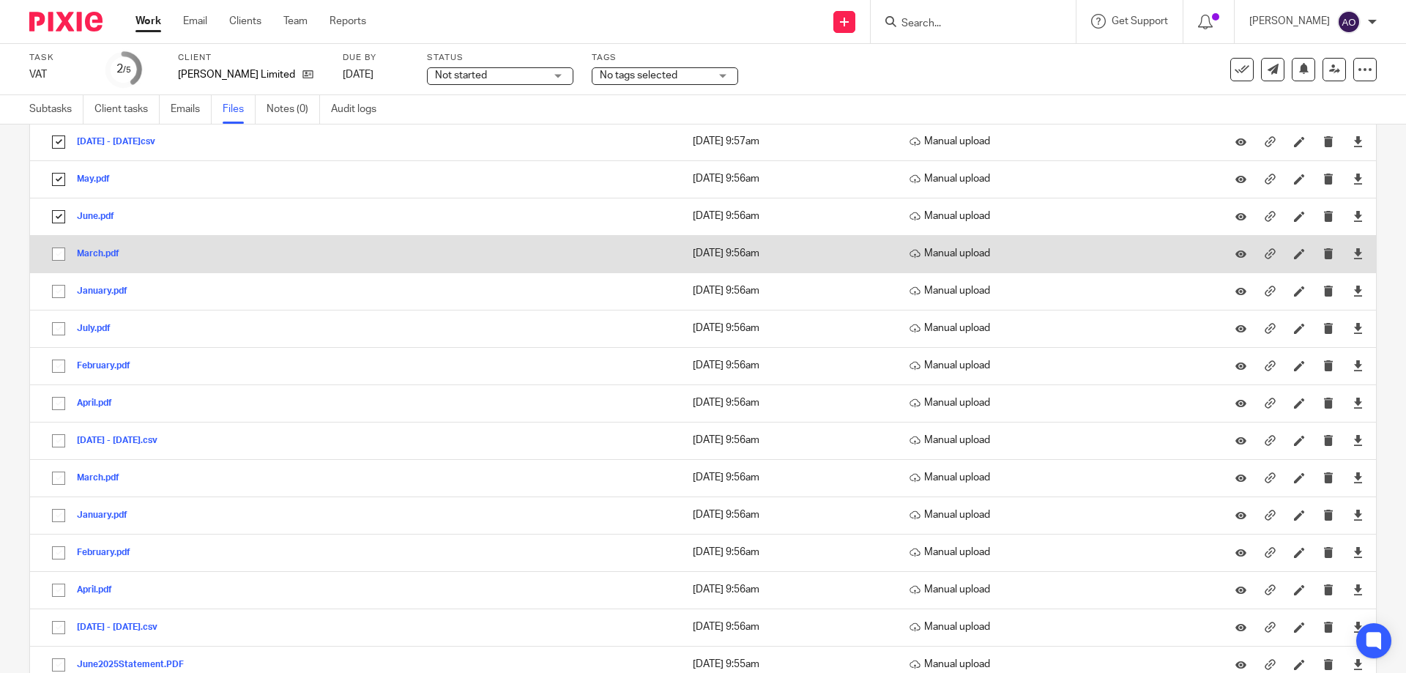
click at [59, 248] on input "checkbox" at bounding box center [59, 254] width 28 height 28
checkbox input "true"
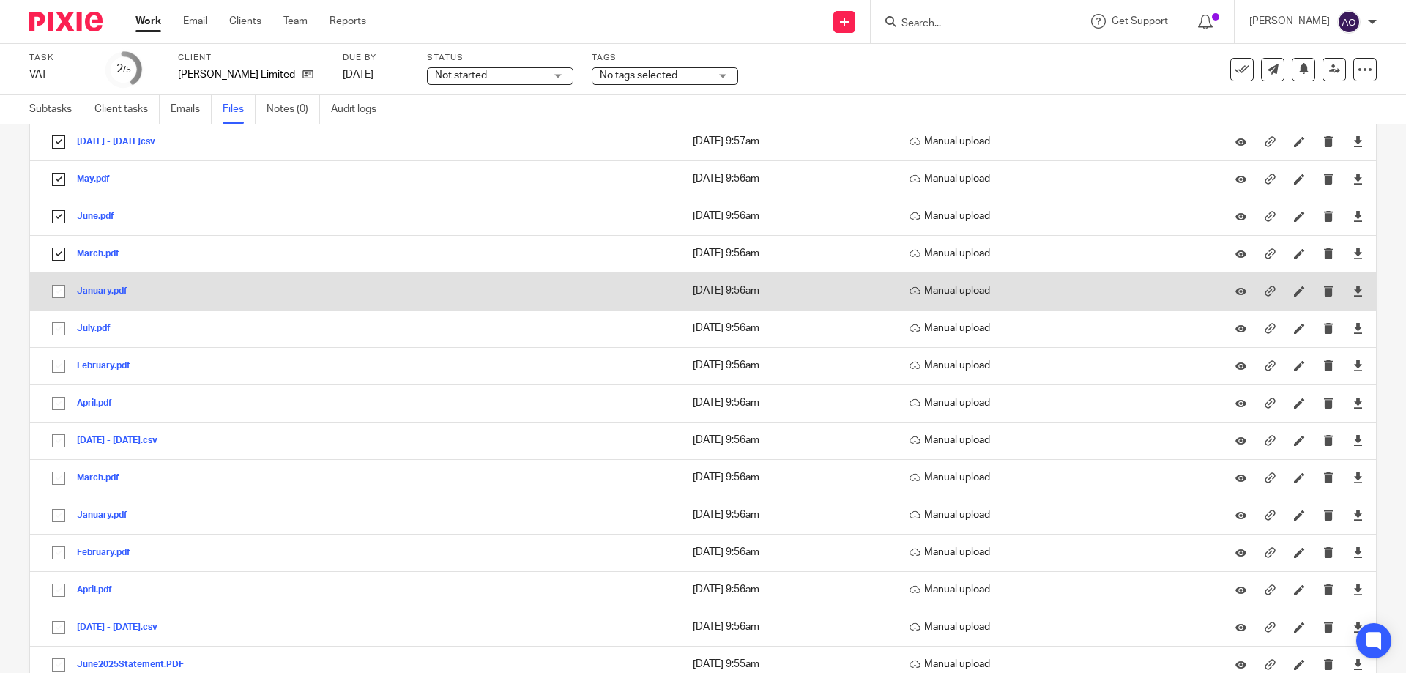
click at [56, 291] on input "checkbox" at bounding box center [59, 292] width 28 height 28
checkbox input "true"
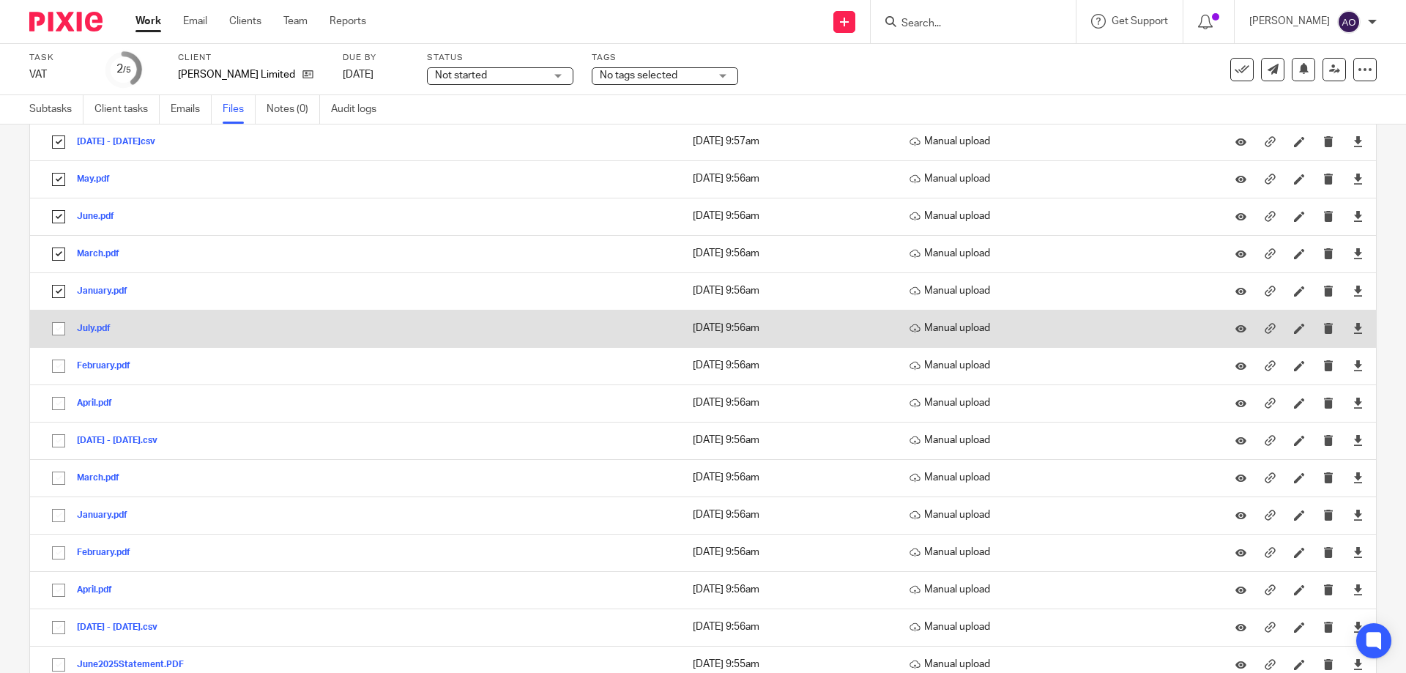
click at [61, 333] on input "checkbox" at bounding box center [59, 329] width 28 height 28
checkbox input "true"
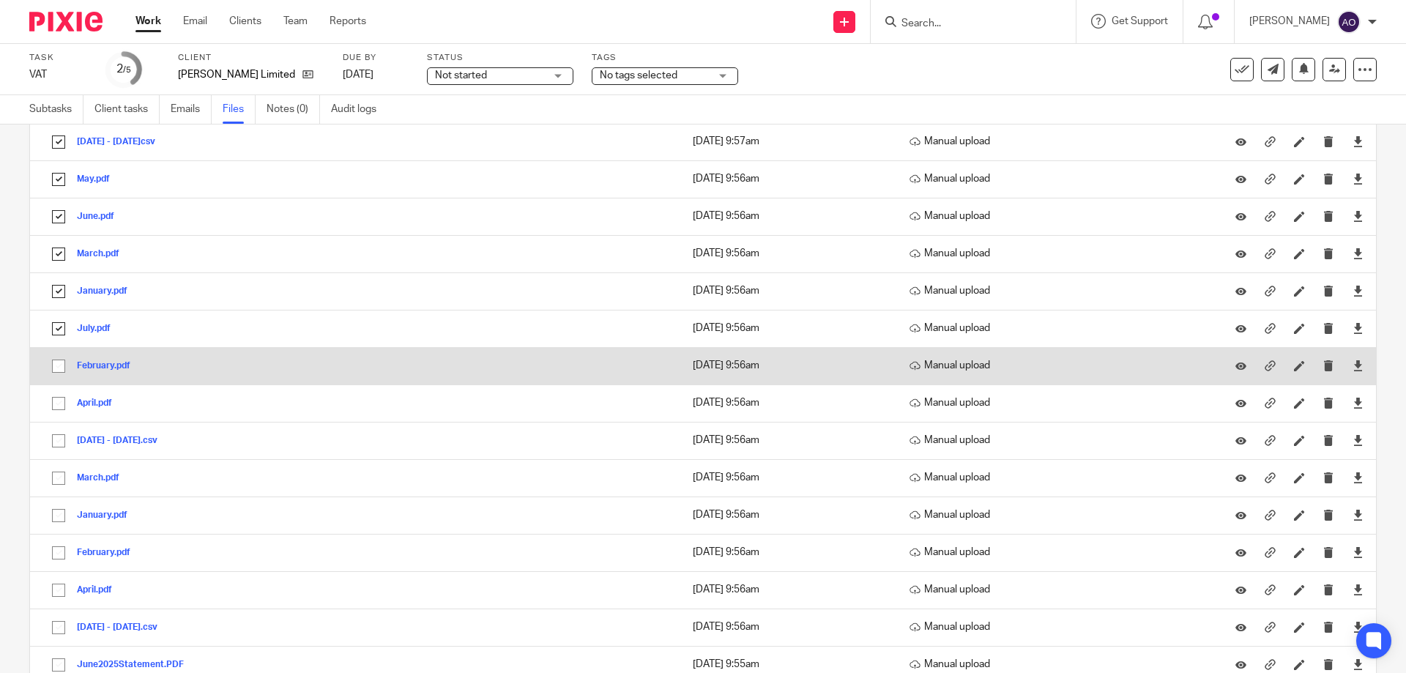
click at [53, 363] on input "checkbox" at bounding box center [59, 366] width 28 height 28
checkbox input "true"
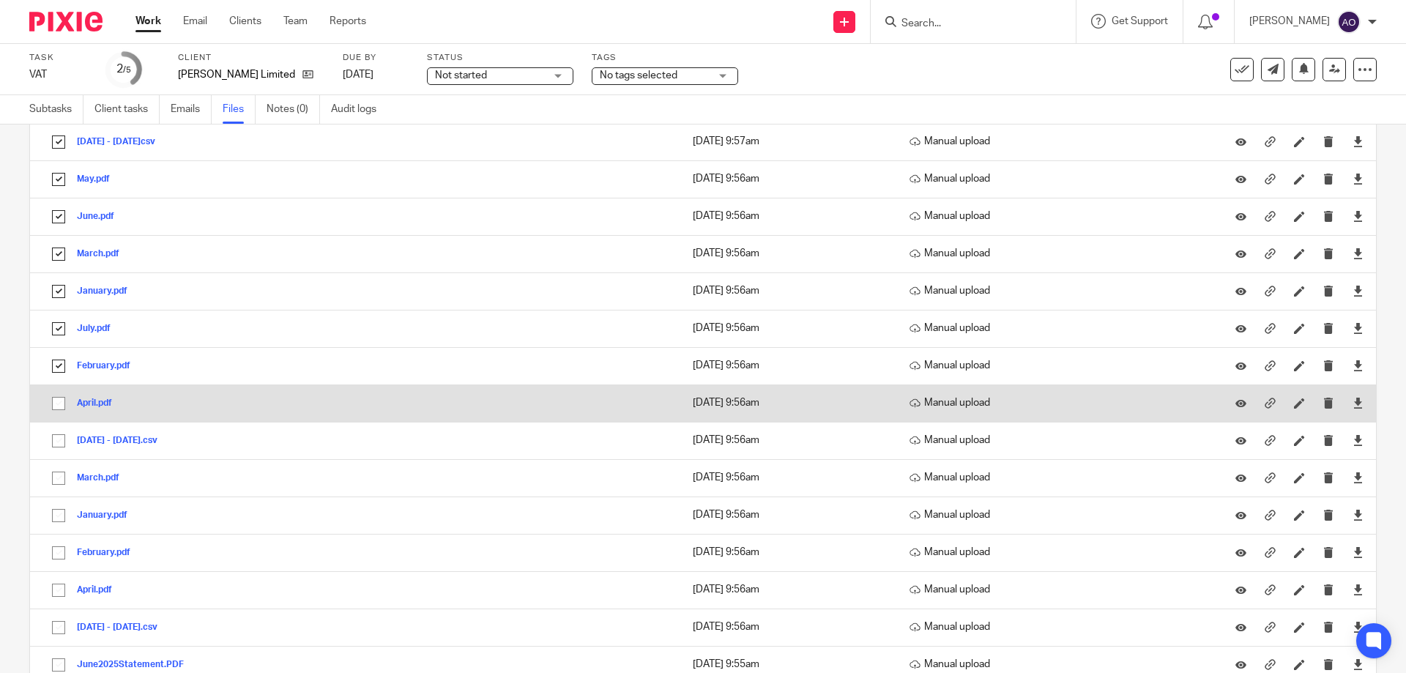
click at [59, 404] on input "checkbox" at bounding box center [59, 404] width 28 height 28
checkbox input "true"
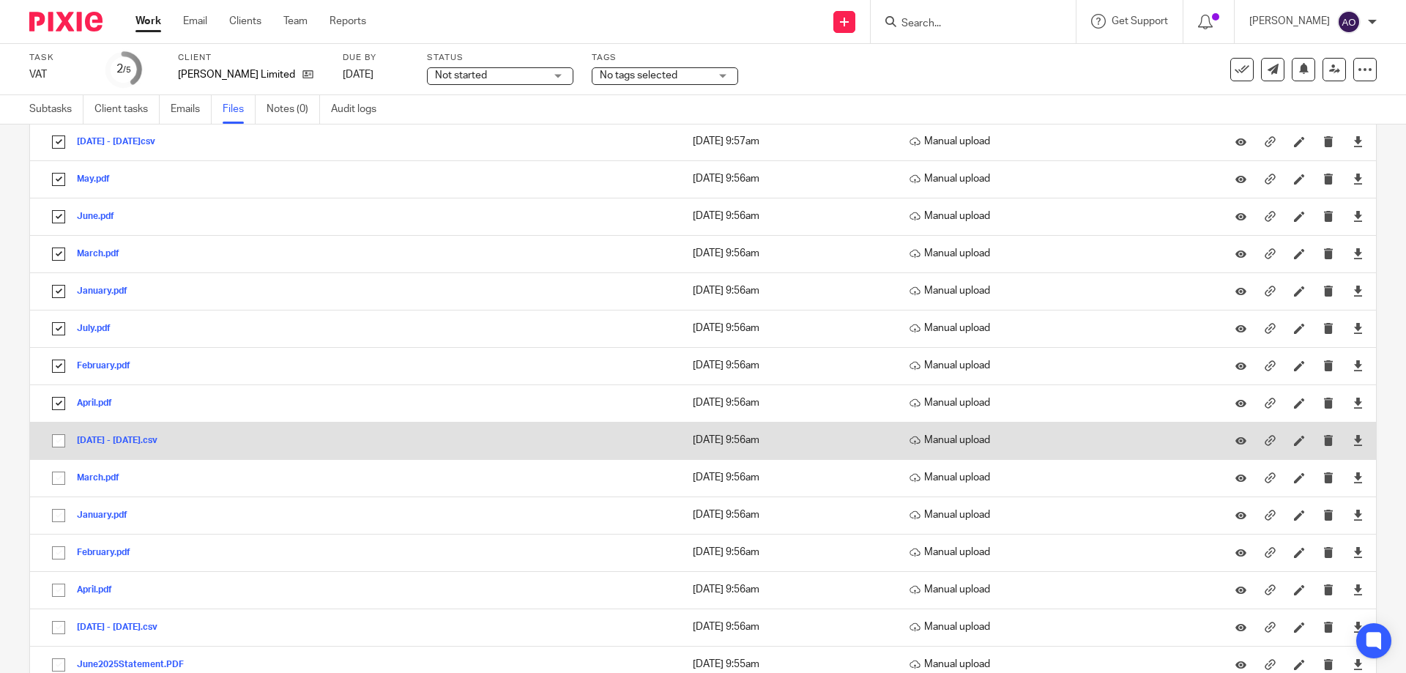
click at [59, 441] on input "checkbox" at bounding box center [59, 441] width 28 height 28
checkbox input "true"
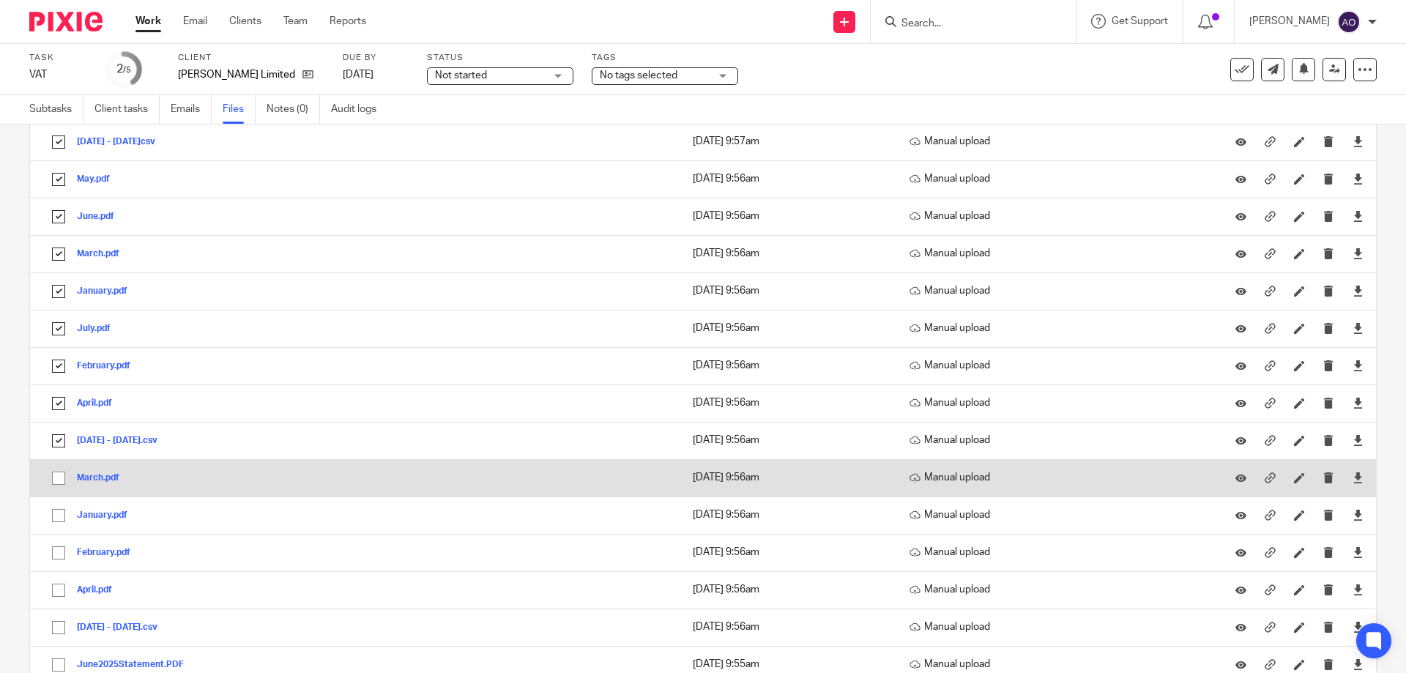
click at [56, 476] on input "checkbox" at bounding box center [59, 478] width 28 height 28
checkbox input "true"
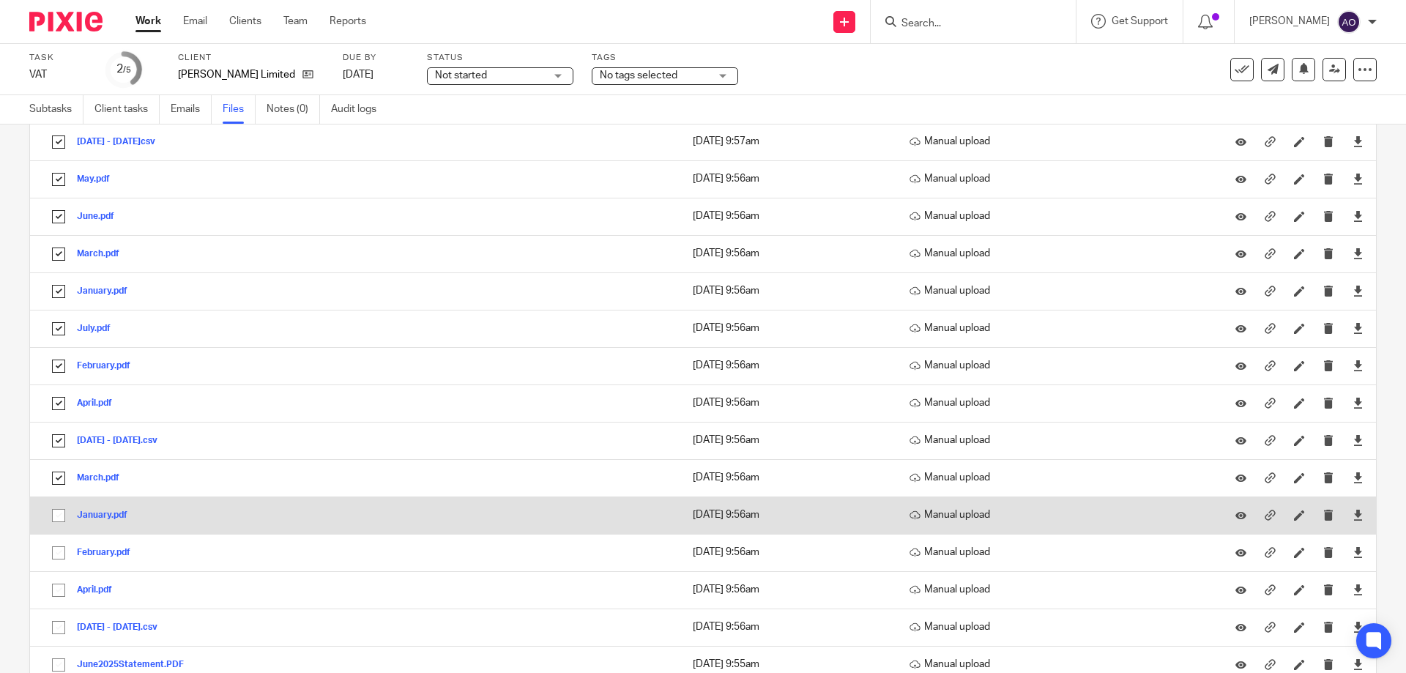
click at [56, 516] on input "checkbox" at bounding box center [59, 516] width 28 height 28
checkbox input "true"
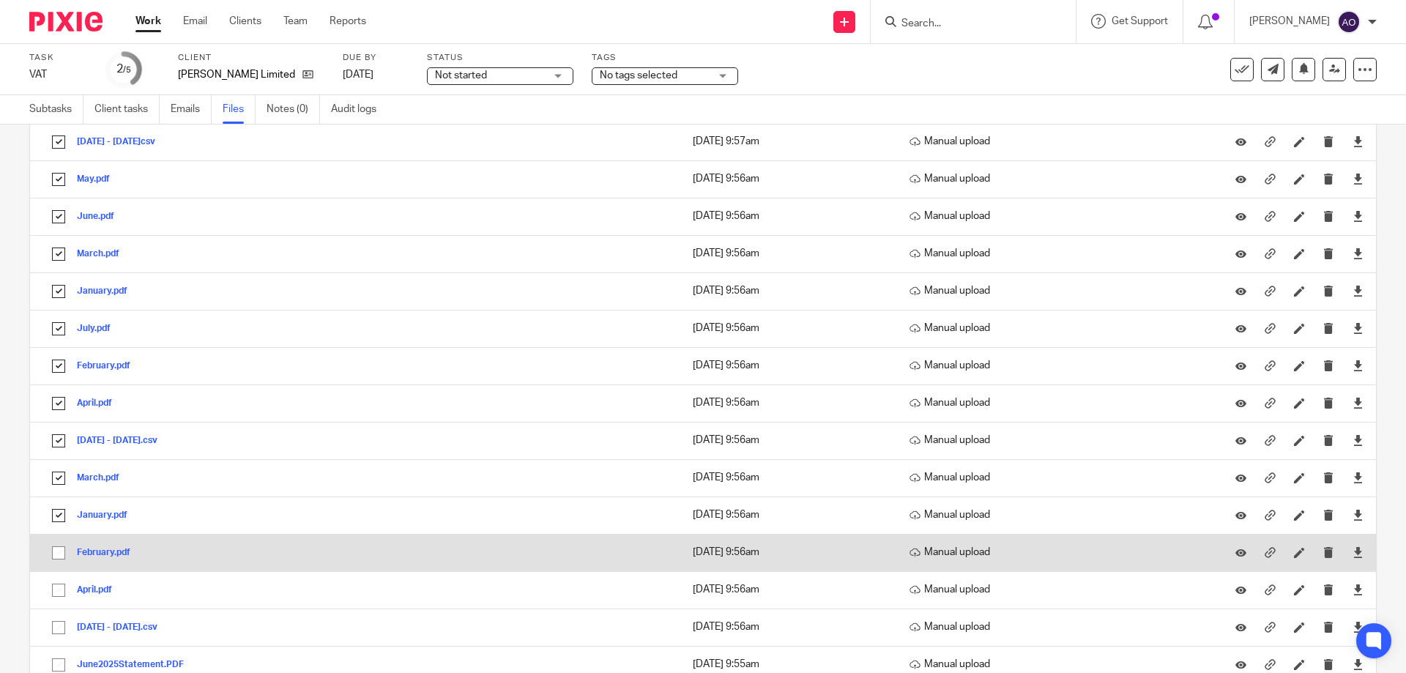
click at [53, 549] on input "checkbox" at bounding box center [59, 553] width 28 height 28
checkbox input "true"
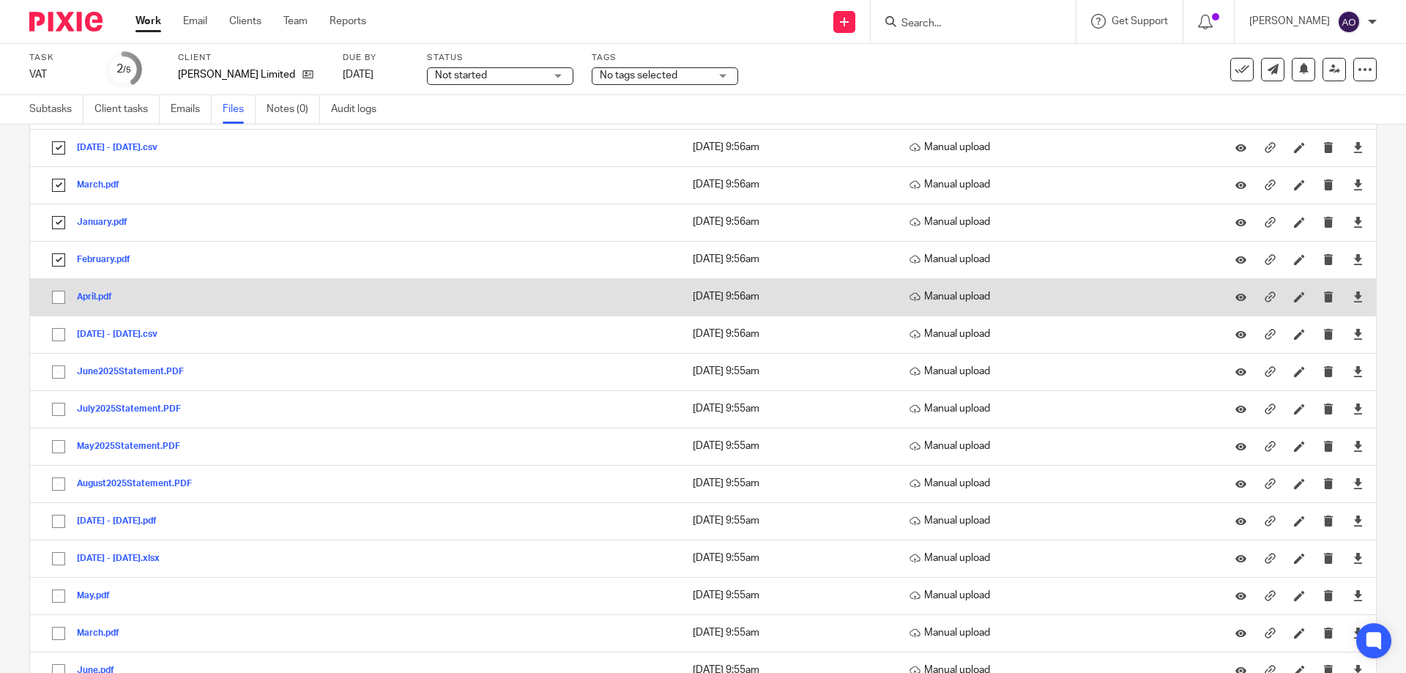
scroll to position [733, 0]
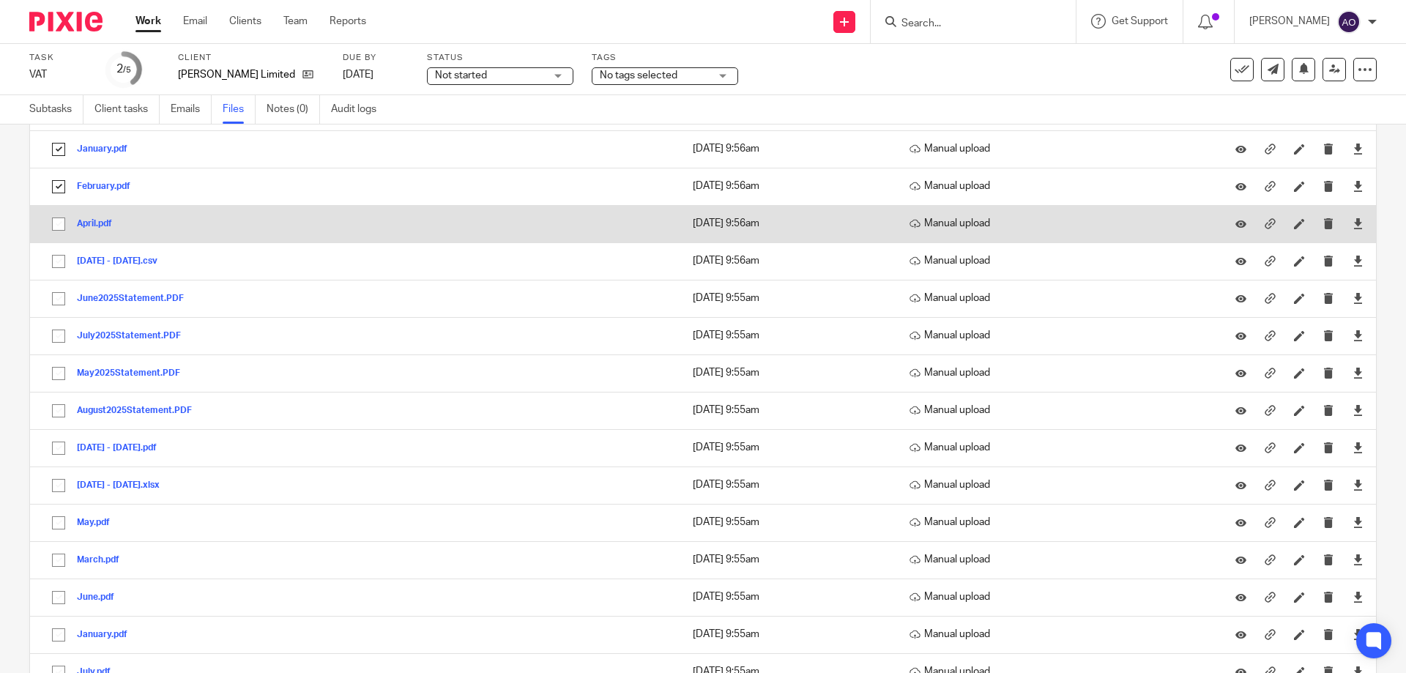
click at [52, 223] on input "checkbox" at bounding box center [59, 224] width 28 height 28
checkbox input "true"
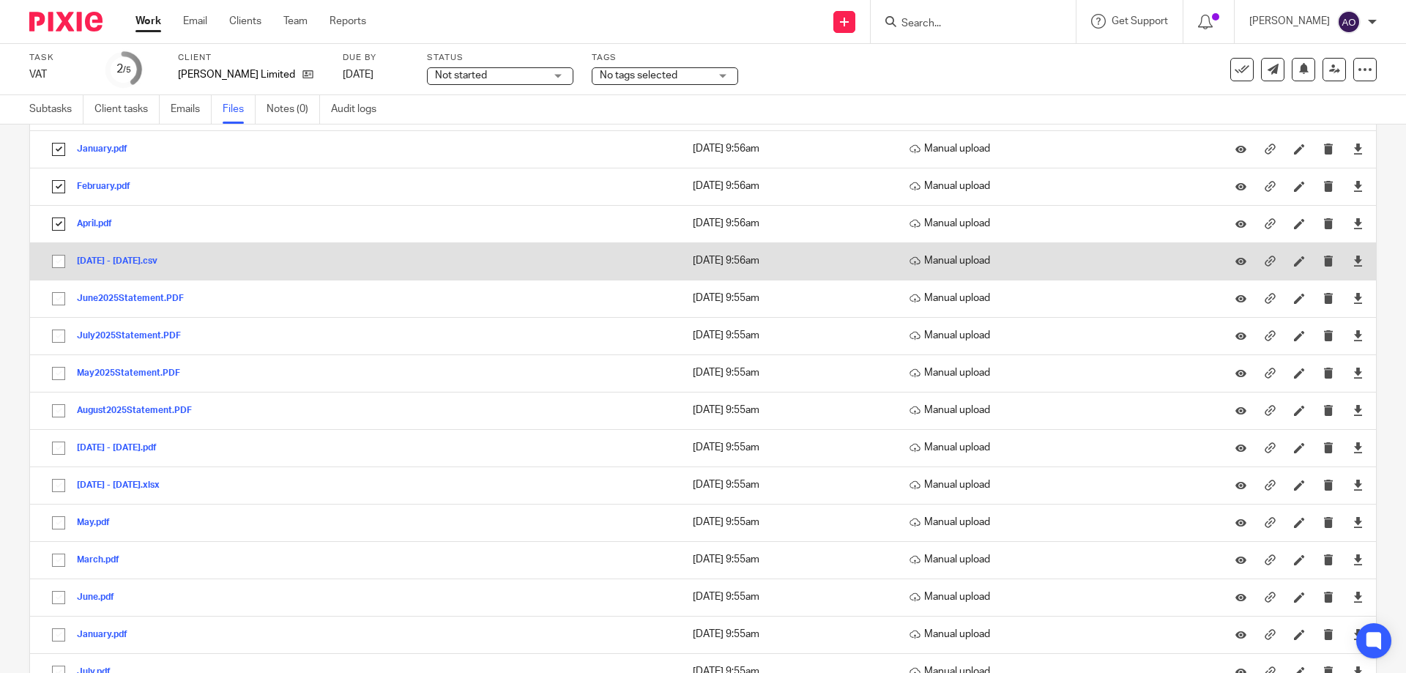
click at [55, 257] on input "checkbox" at bounding box center [59, 262] width 28 height 28
checkbox input "true"
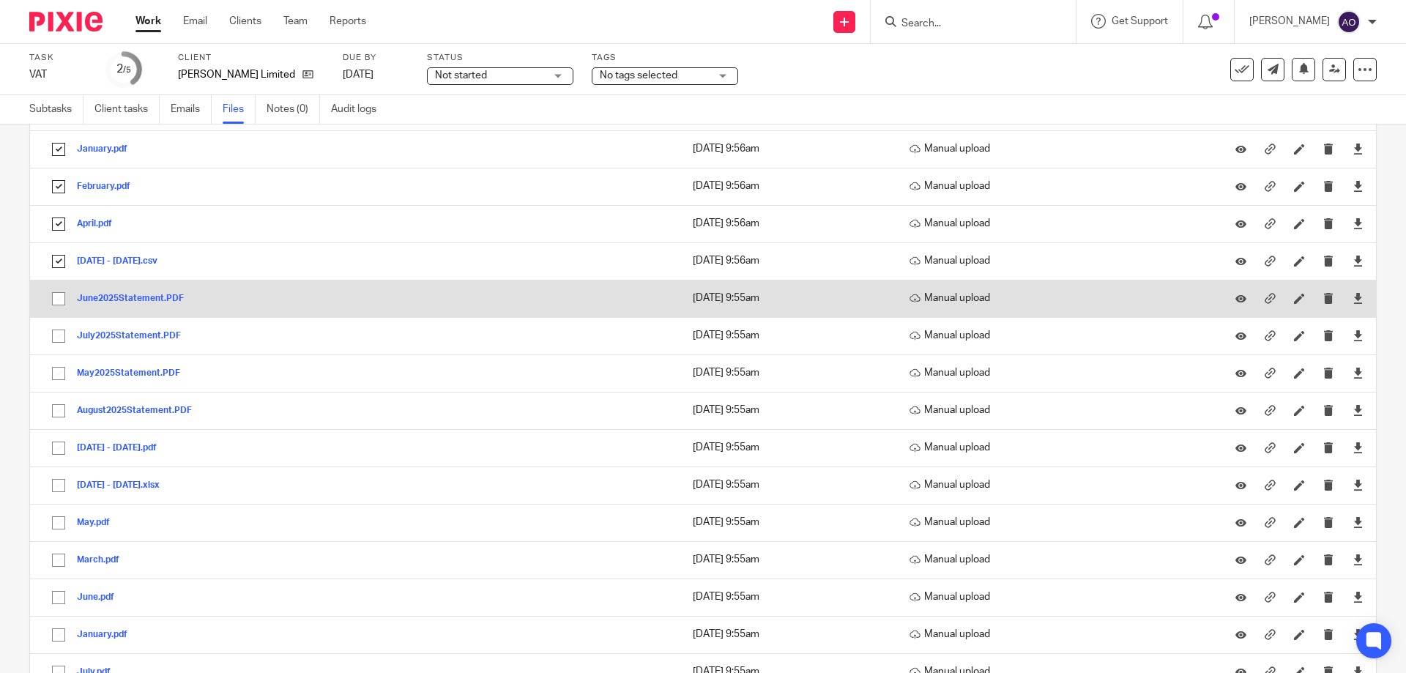
click at [54, 297] on input "checkbox" at bounding box center [59, 299] width 28 height 28
checkbox input "true"
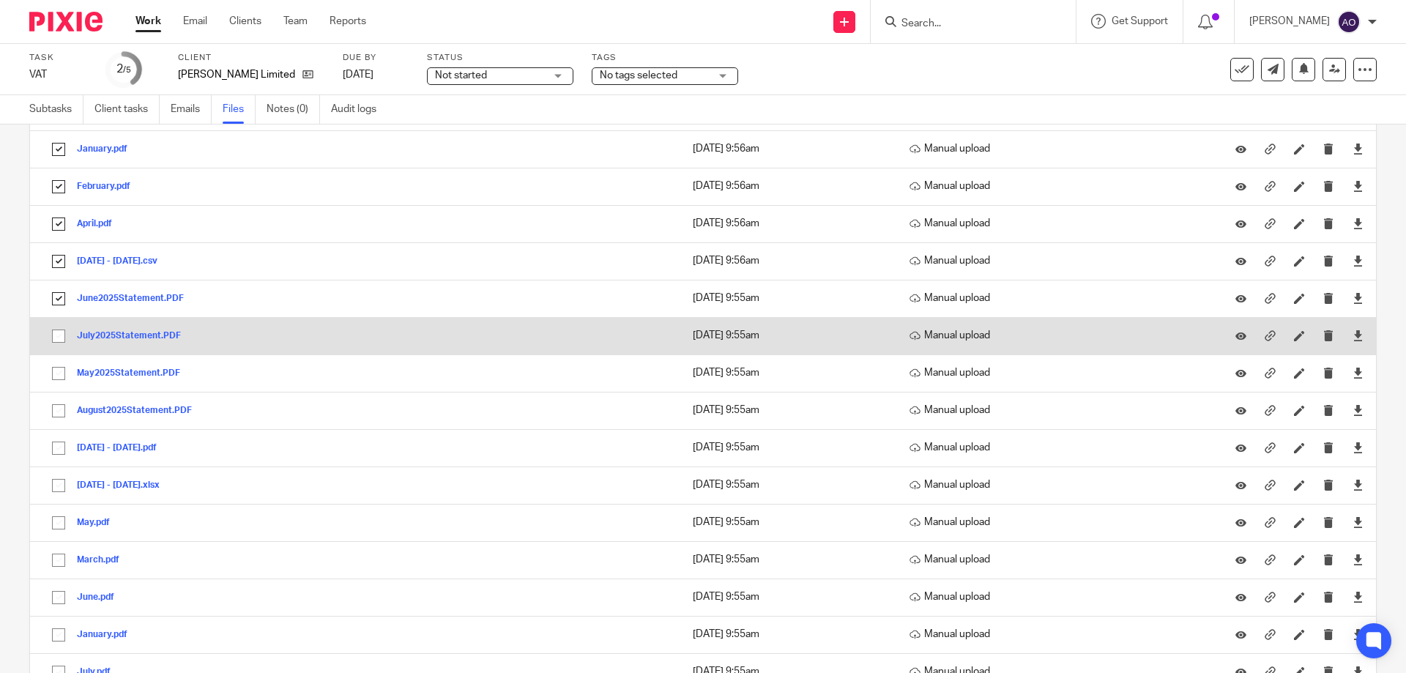
click at [53, 337] on input "checkbox" at bounding box center [59, 336] width 28 height 28
checkbox input "true"
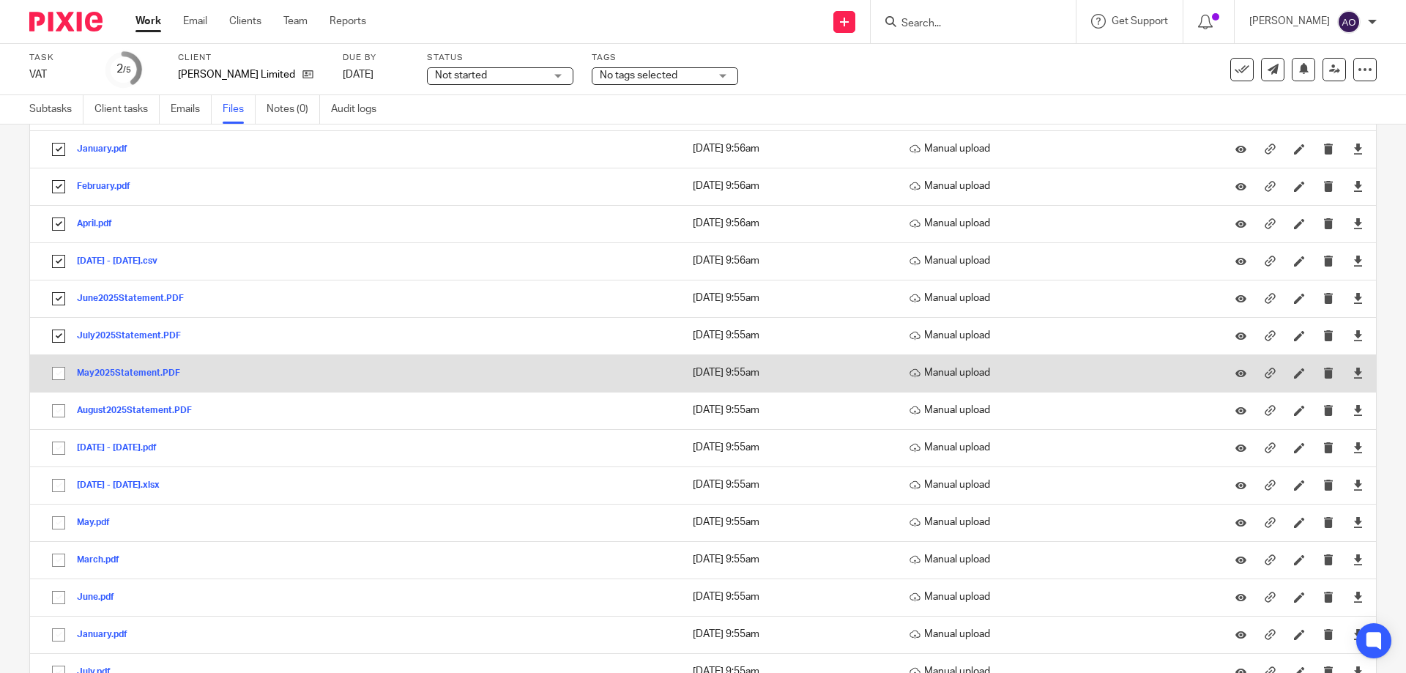
click at [57, 374] on input "checkbox" at bounding box center [59, 374] width 28 height 28
checkbox input "true"
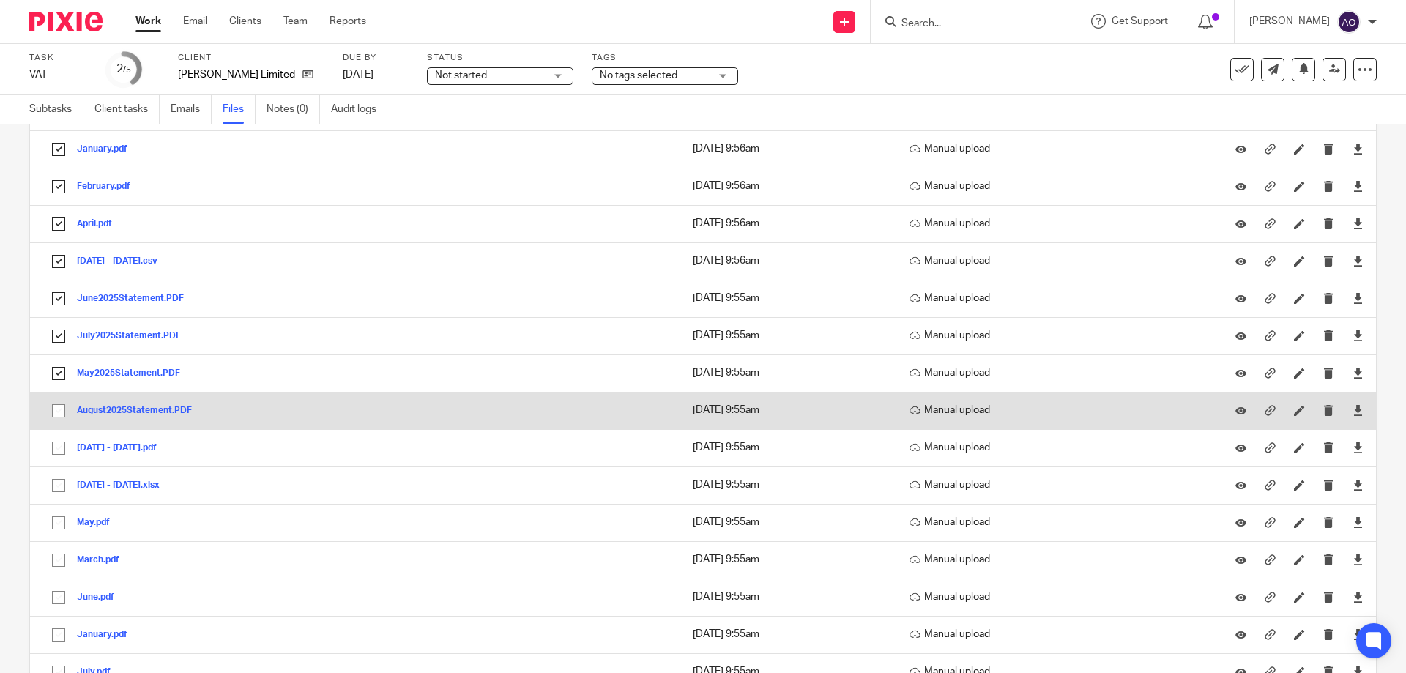
click at [58, 410] on input "checkbox" at bounding box center [59, 411] width 28 height 28
checkbox input "true"
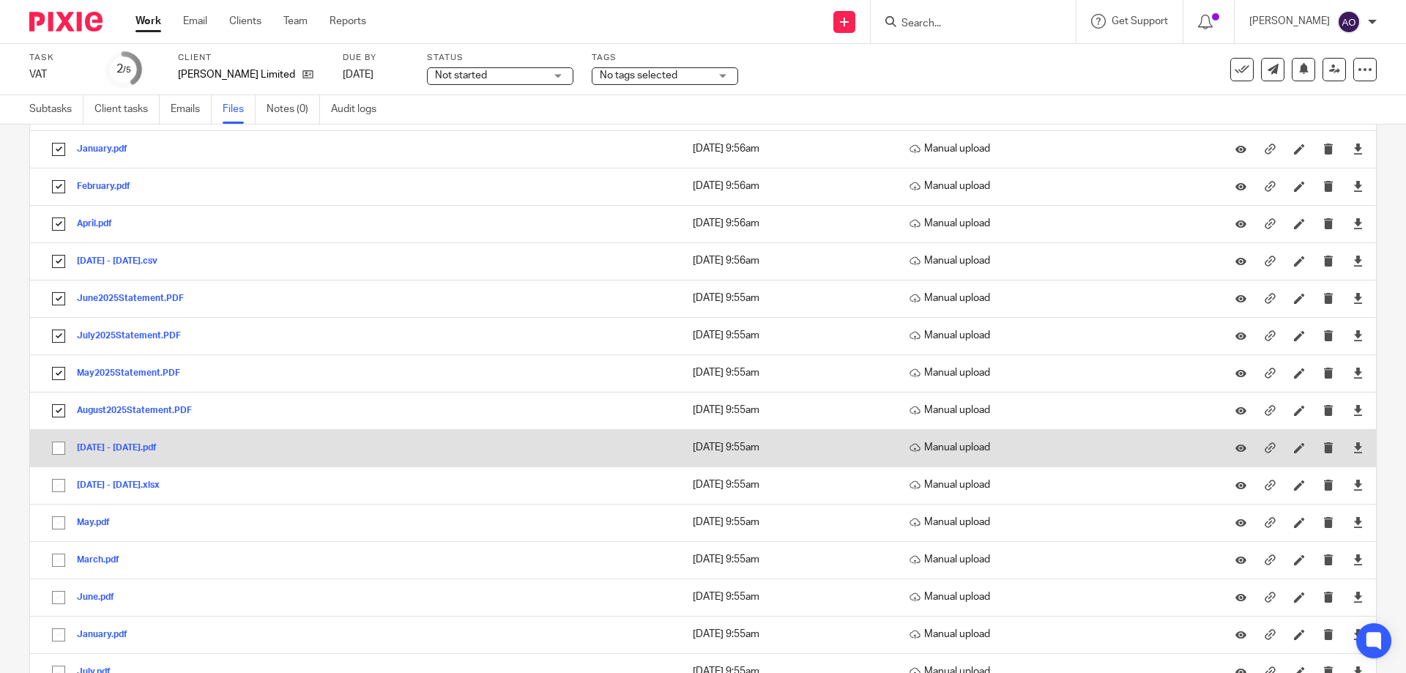
click at [62, 452] on input "checkbox" at bounding box center [59, 448] width 28 height 28
checkbox input "true"
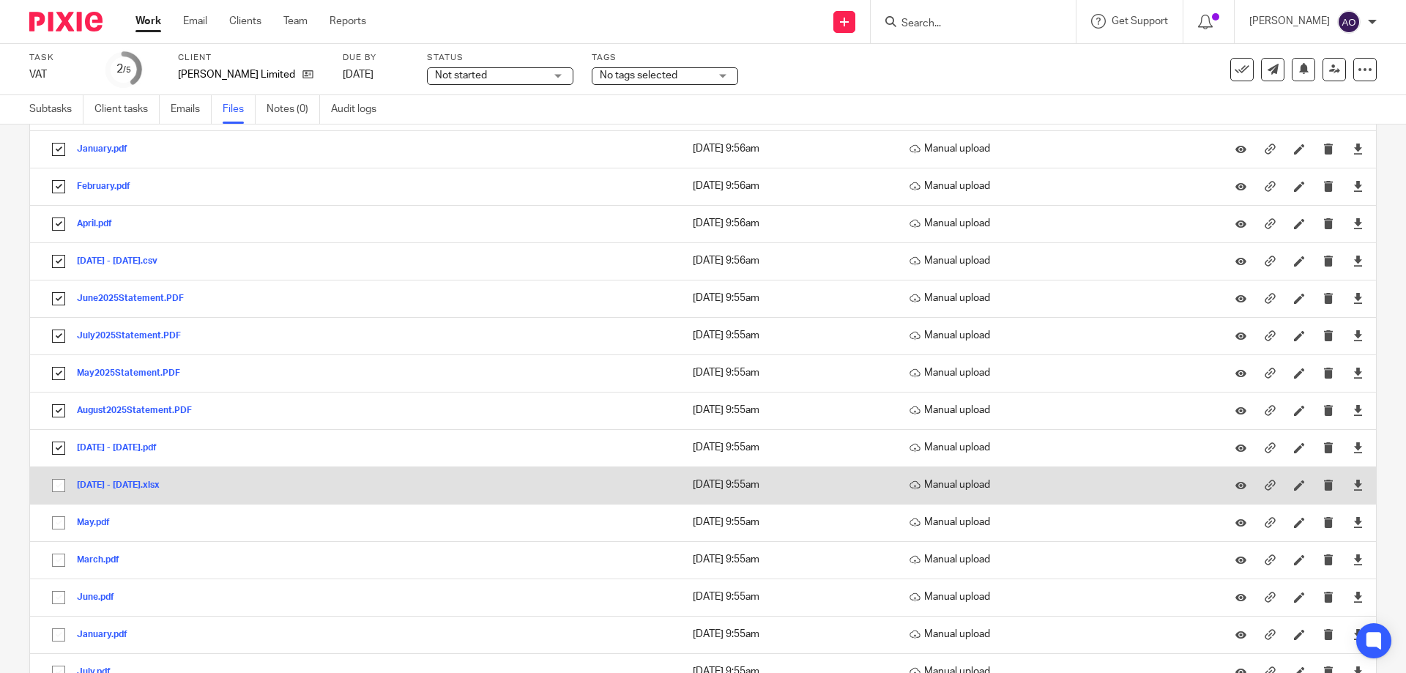
click at [56, 483] on input "checkbox" at bounding box center [59, 486] width 28 height 28
checkbox input "true"
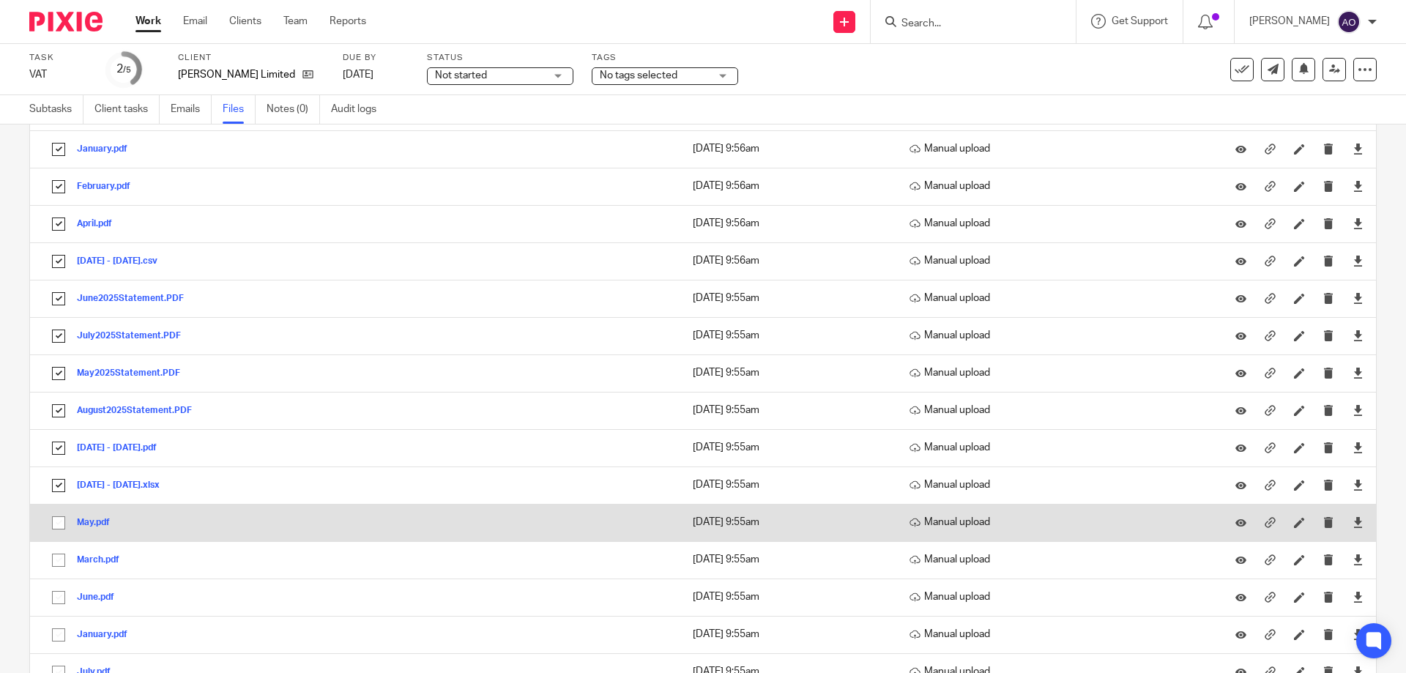
click at [51, 520] on input "checkbox" at bounding box center [59, 523] width 28 height 28
checkbox input "true"
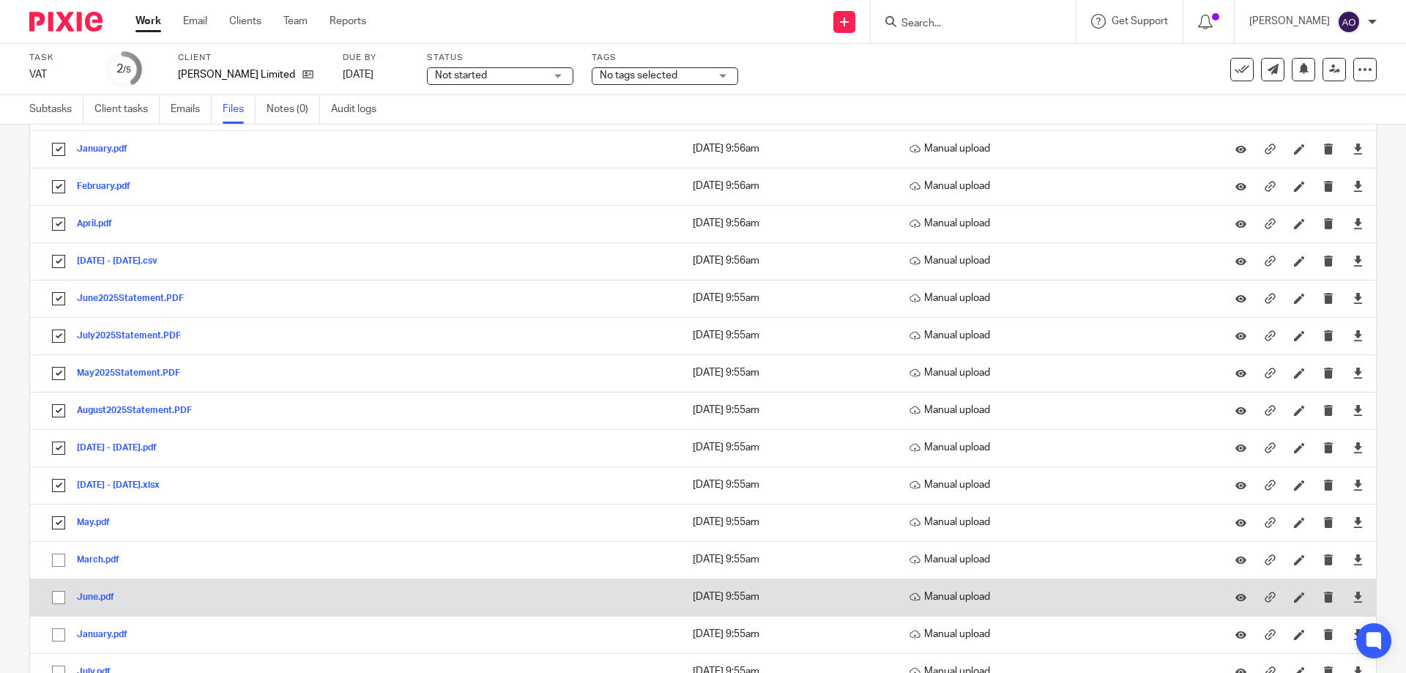
scroll to position [892, 0]
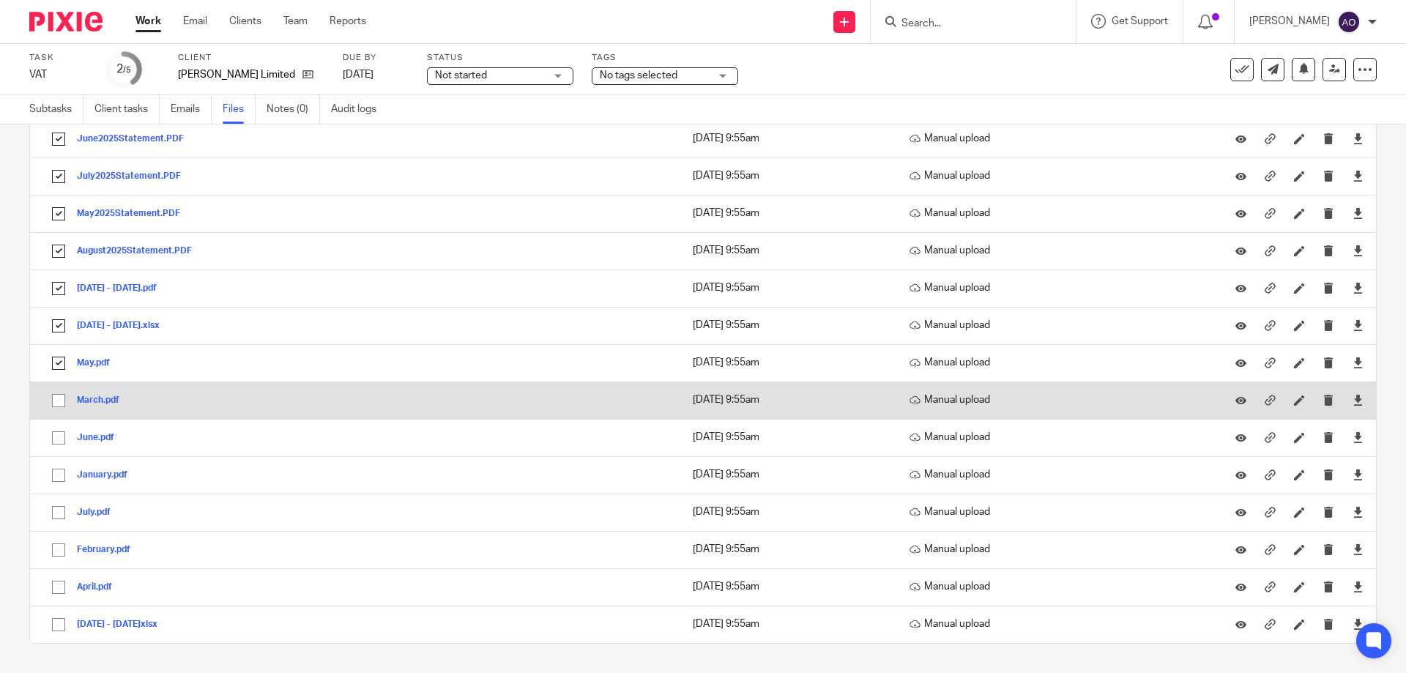
click at [59, 399] on input "checkbox" at bounding box center [59, 401] width 28 height 28
checkbox input "true"
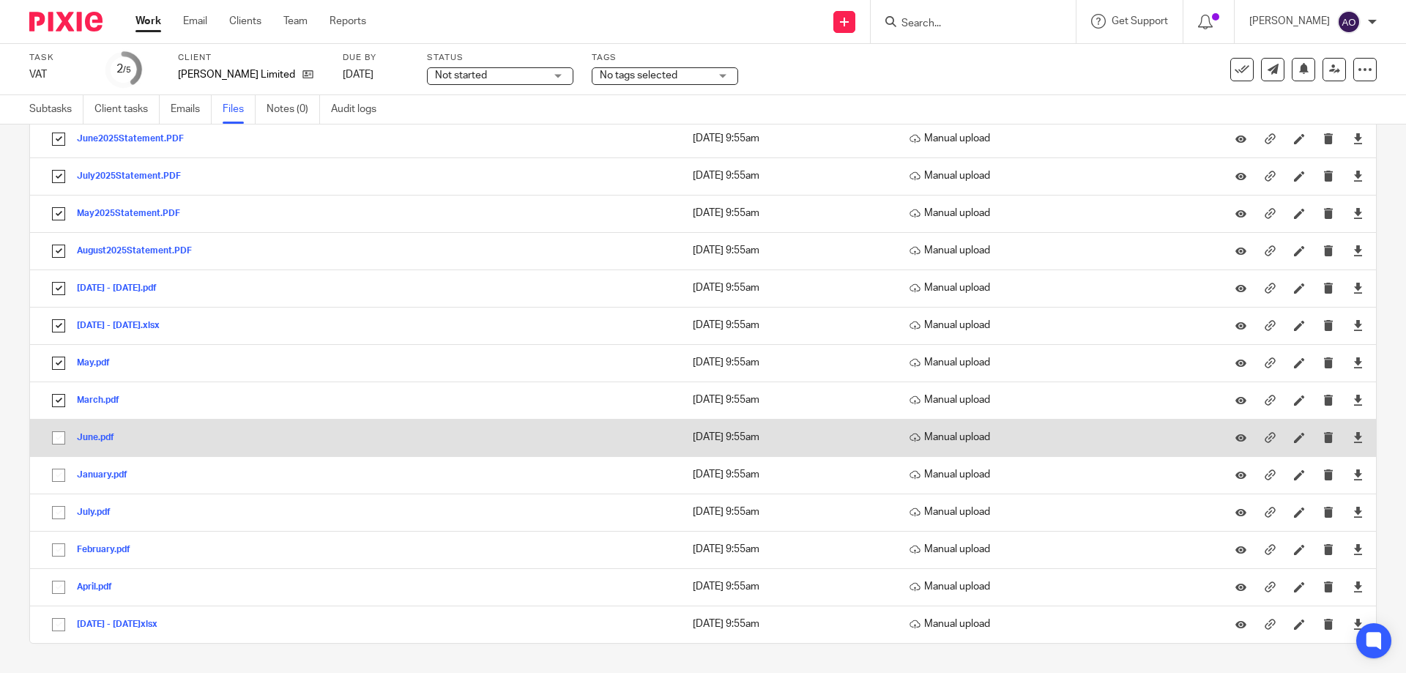
click at [56, 440] on input "checkbox" at bounding box center [59, 438] width 28 height 28
checkbox input "true"
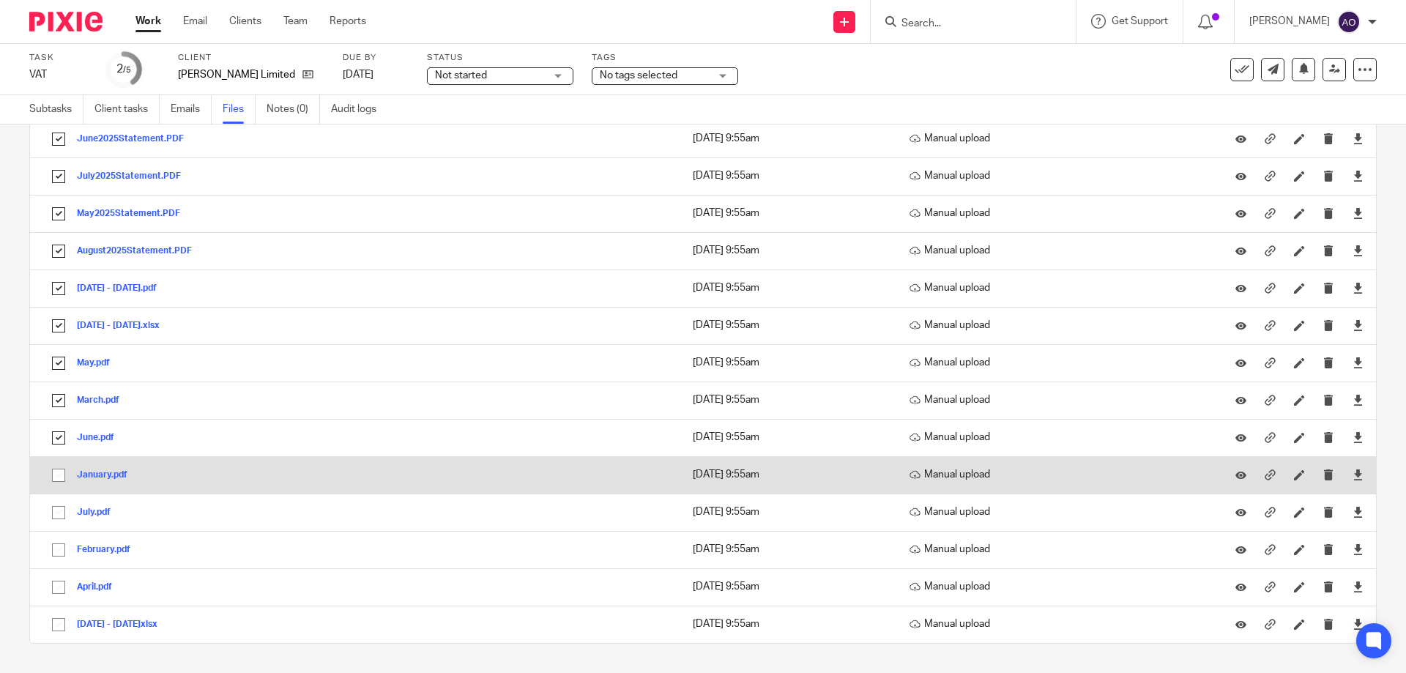
click at [61, 475] on input "checkbox" at bounding box center [59, 476] width 28 height 28
checkbox input "true"
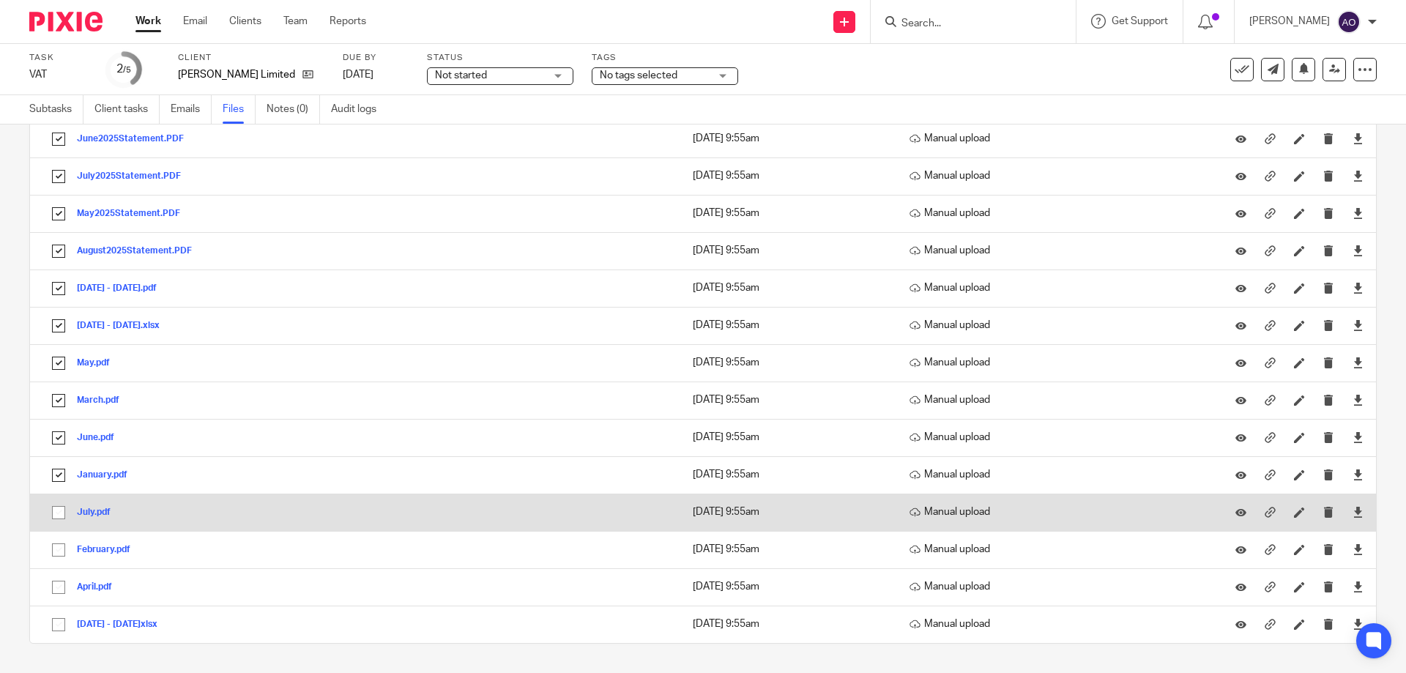
click at [59, 513] on input "checkbox" at bounding box center [59, 513] width 28 height 28
checkbox input "true"
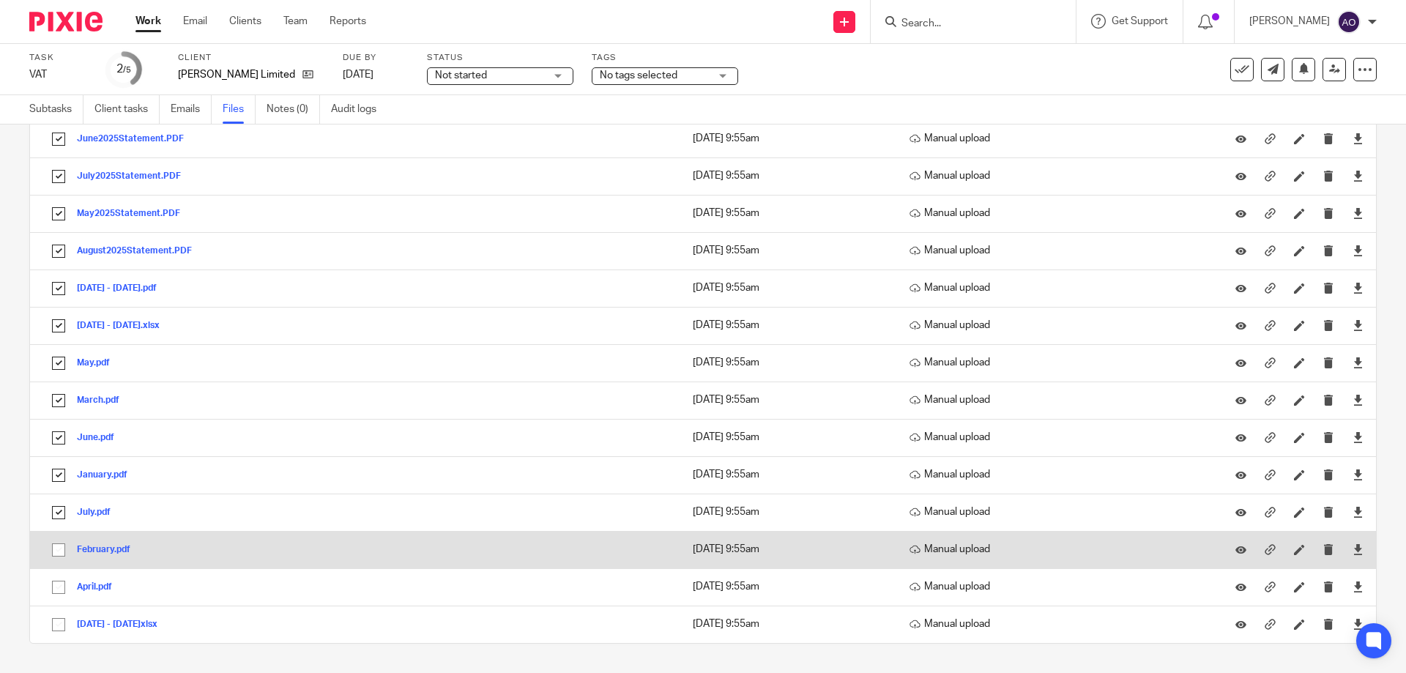
click at [54, 547] on input "checkbox" at bounding box center [59, 550] width 28 height 28
checkbox input "true"
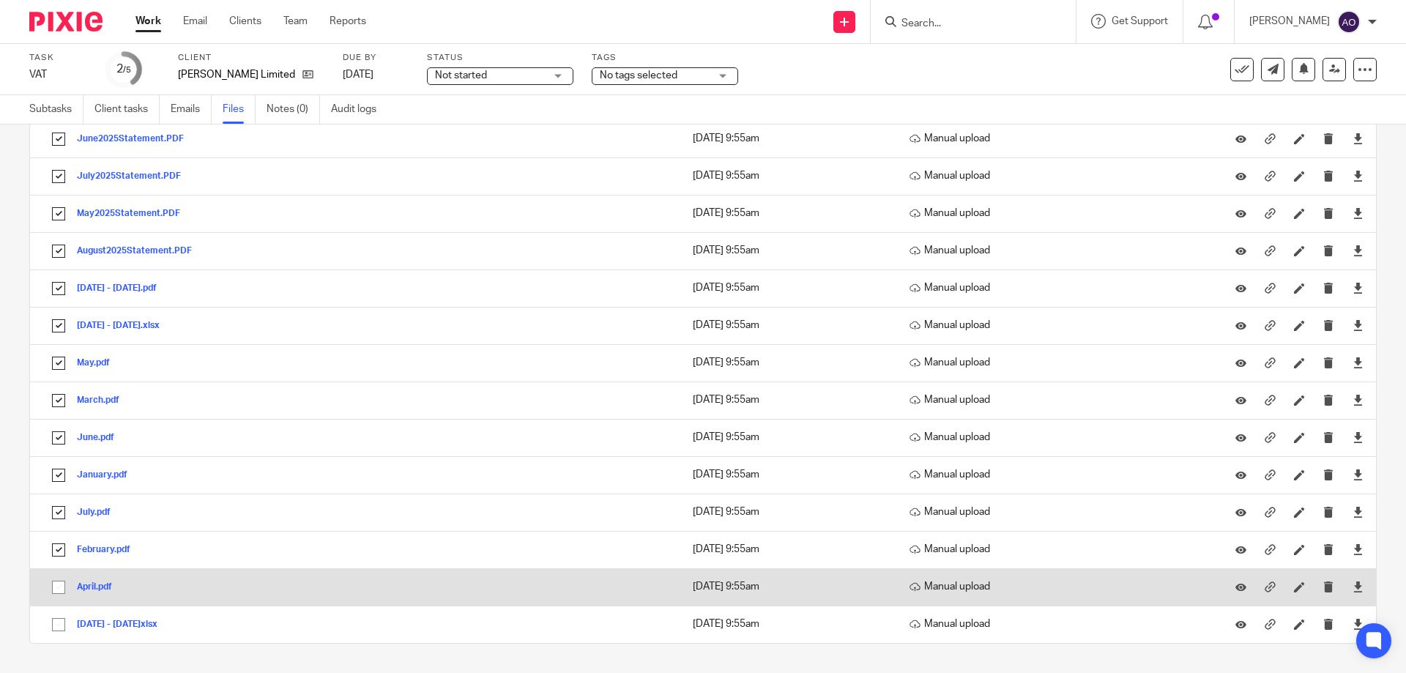
click at [53, 590] on input "checkbox" at bounding box center [59, 588] width 28 height 28
checkbox input "true"
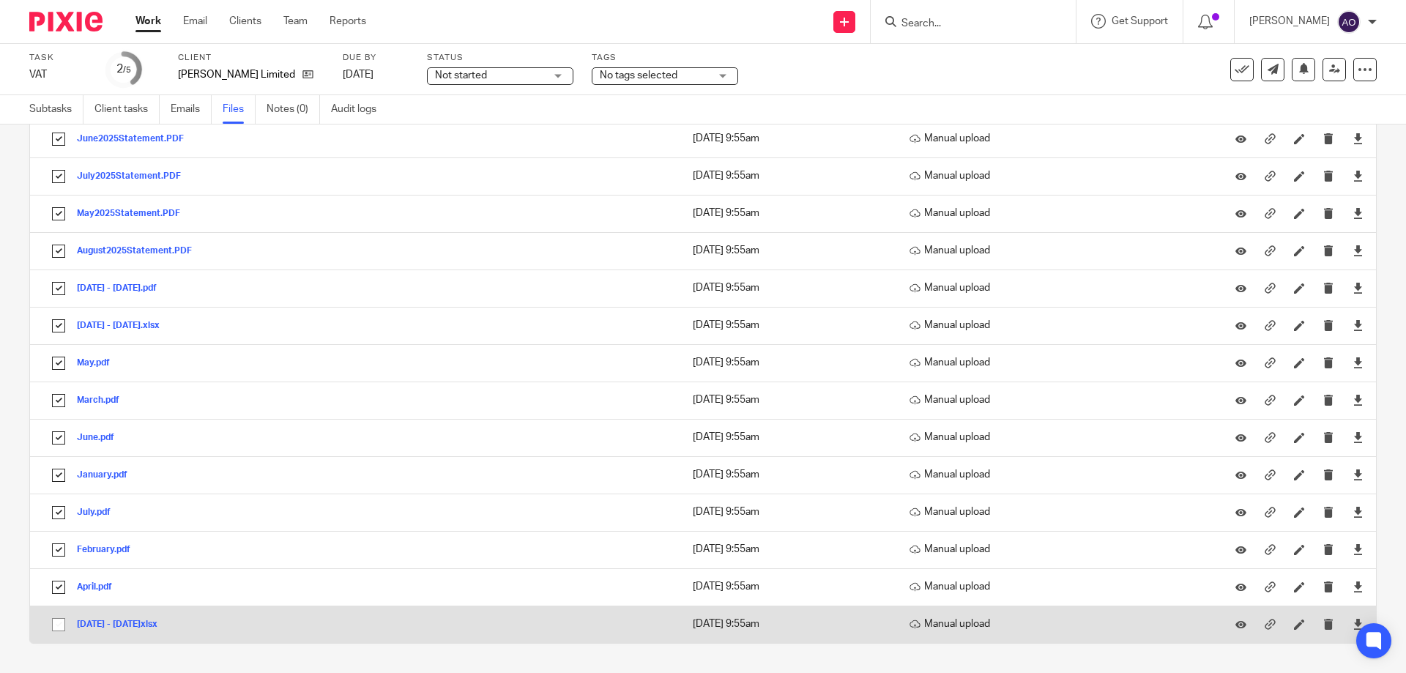
click at [57, 622] on input "checkbox" at bounding box center [59, 625] width 28 height 28
checkbox input "true"
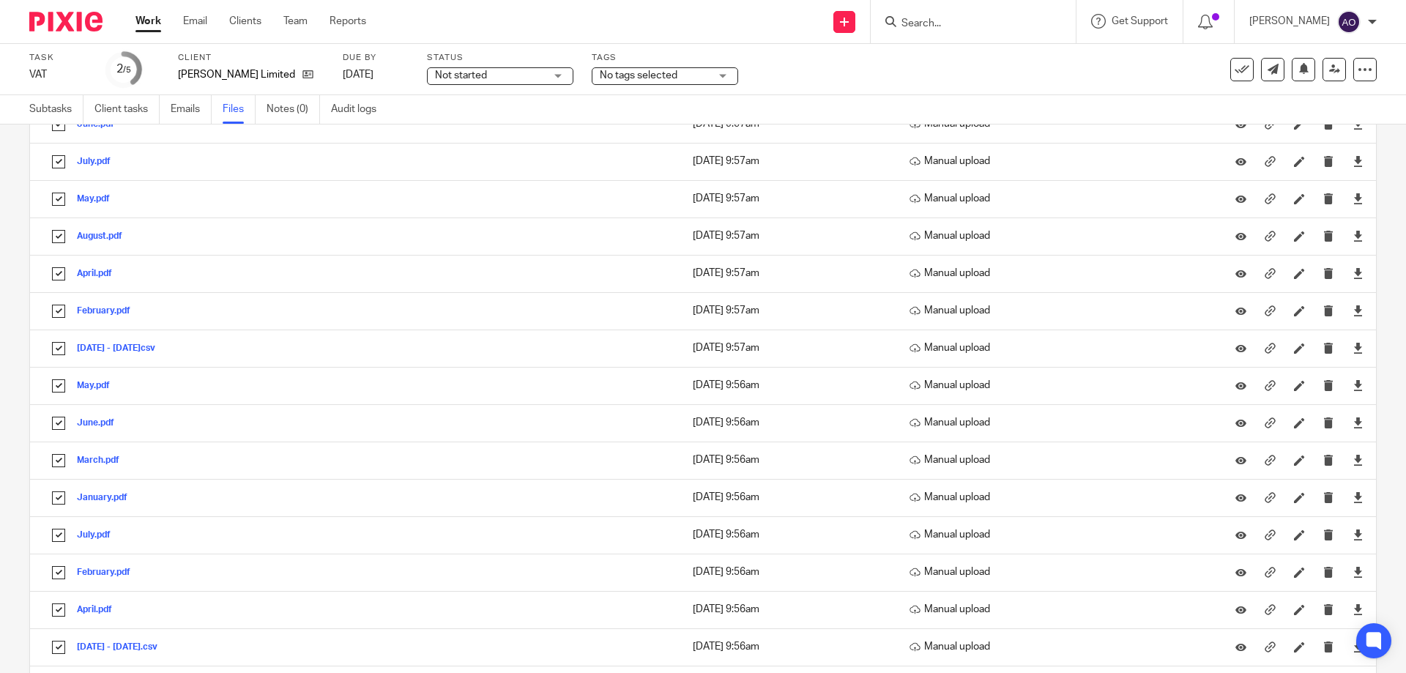
scroll to position [0, 0]
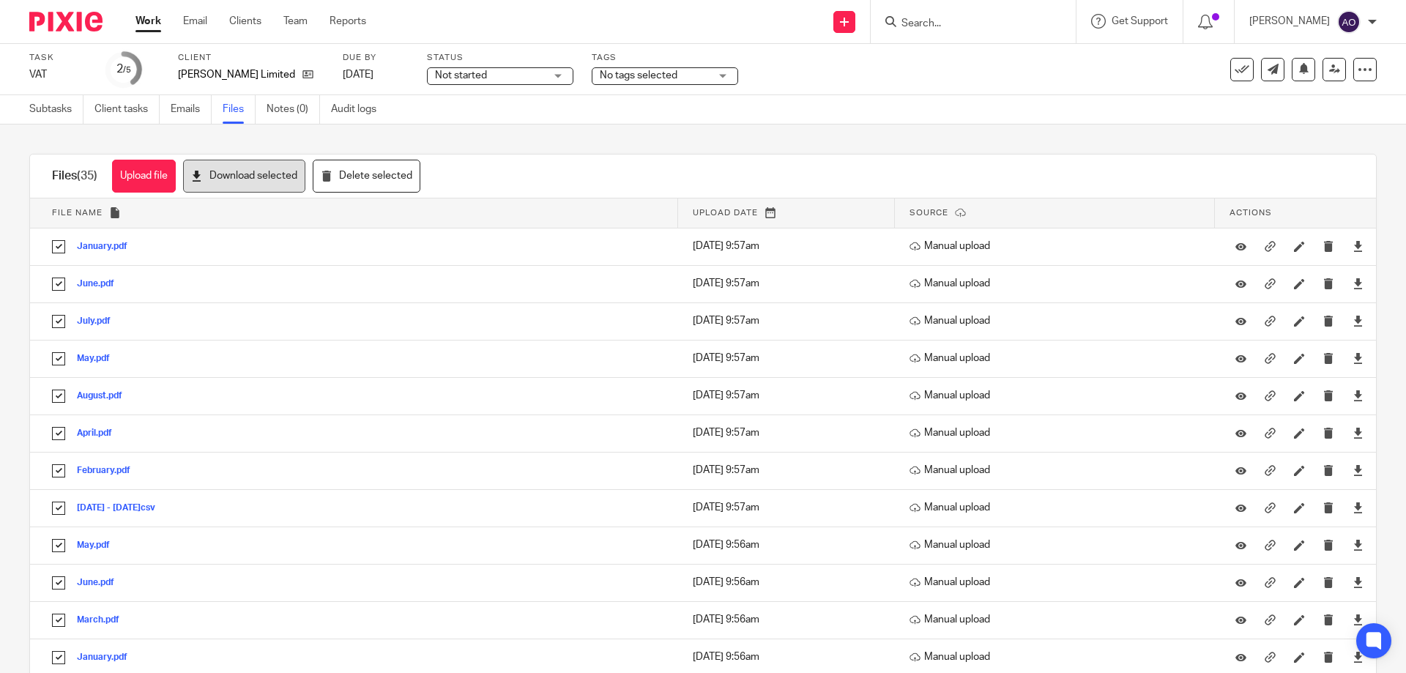
click at [276, 175] on button "Download selected" at bounding box center [244, 176] width 122 height 33
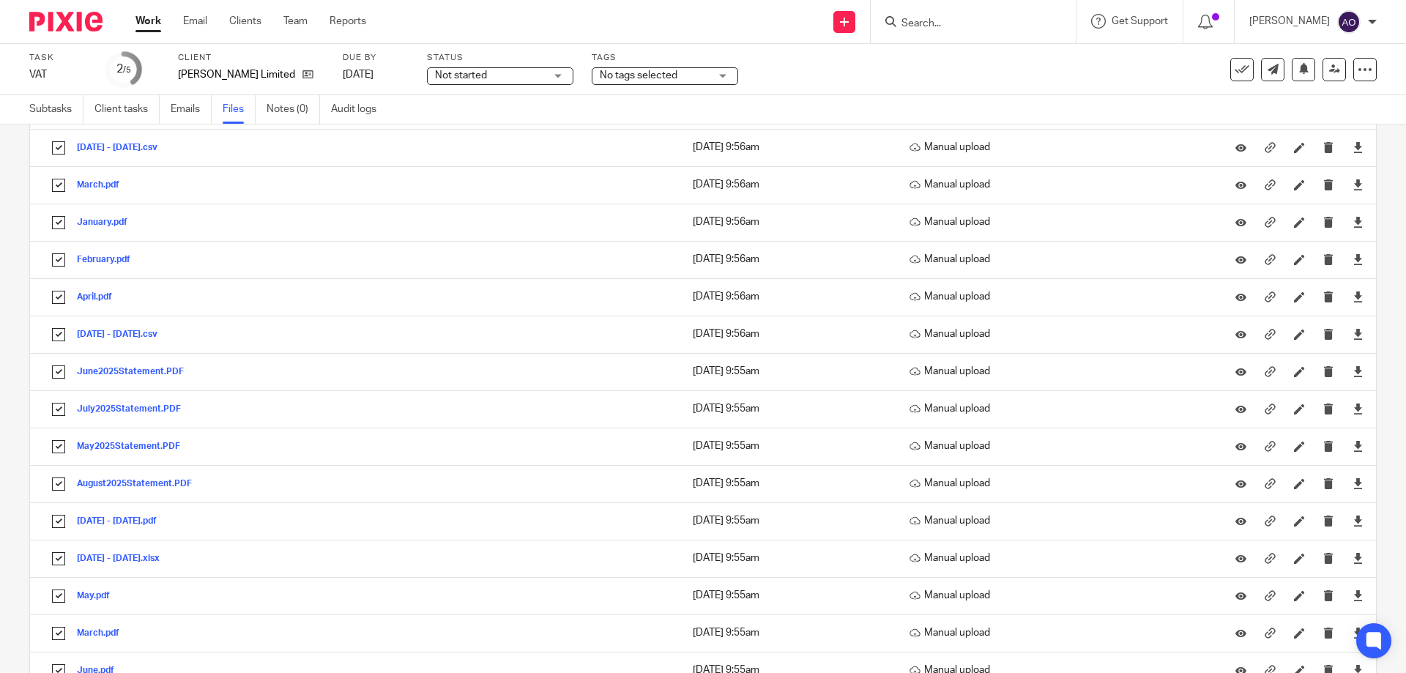
scroll to position [892, 0]
